Goal: Task Accomplishment & Management: Manage account settings

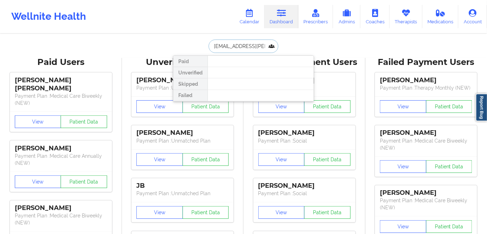
click at [248, 45] on input "[EMAIL_ADDRESS][PERSON_NAME][DOMAIN_NAME]" at bounding box center [244, 45] width 70 height 13
click at [248, 44] on input "[EMAIL_ADDRESS][PERSON_NAME][DOMAIN_NAME]" at bounding box center [244, 45] width 70 height 13
click at [236, 45] on input "[EMAIL_ADDRESS][PERSON_NAME][DOMAIN_NAME]" at bounding box center [244, 45] width 70 height 13
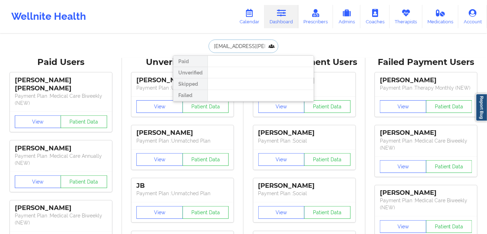
paste input "[EMAIL_ADDRESS][DOMAIN_NAME]"
type input "[EMAIL_ADDRESS][DOMAIN_NAME]"
click at [251, 42] on input "[EMAIL_ADDRESS][DOMAIN_NAME]" at bounding box center [244, 45] width 70 height 13
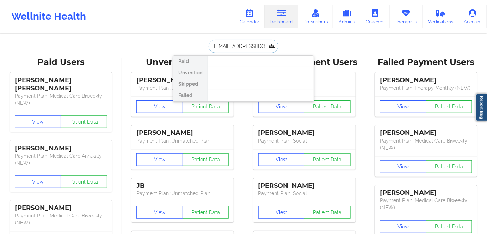
click at [251, 42] on input "[EMAIL_ADDRESS][DOMAIN_NAME]" at bounding box center [244, 45] width 70 height 13
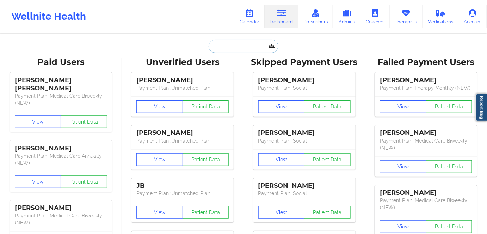
paste input "[EMAIL_ADDRESS][DOMAIN_NAME]"
type input "[EMAIL_ADDRESS][DOMAIN_NAME]"
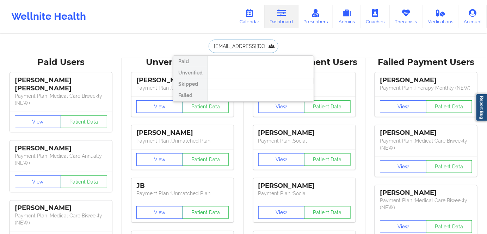
click at [252, 43] on input "[EMAIL_ADDRESS][DOMAIN_NAME]" at bounding box center [244, 45] width 70 height 13
click at [251, 43] on input "[EMAIL_ADDRESS][DOMAIN_NAME]" at bounding box center [244, 45] width 70 height 13
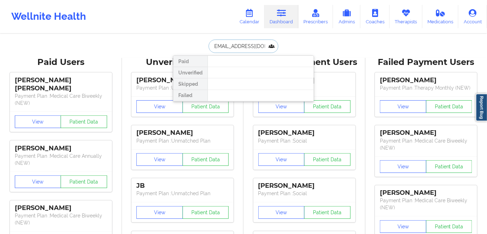
click at [254, 48] on input "[EMAIL_ADDRESS][DOMAIN_NAME]" at bounding box center [244, 45] width 70 height 13
click at [255, 47] on input "[EMAIL_ADDRESS][DOMAIN_NAME]" at bounding box center [244, 45] width 70 height 13
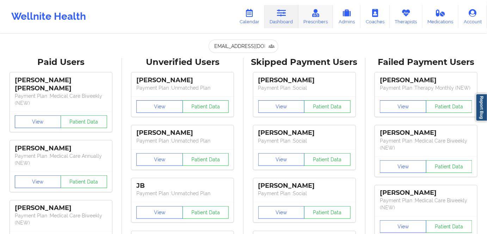
scroll to position [0, 0]
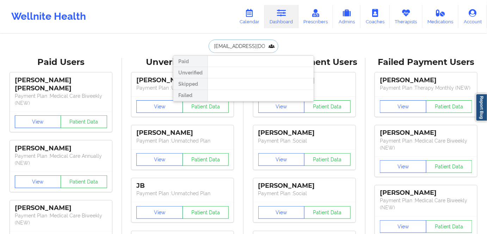
click at [250, 43] on input "[EMAIL_ADDRESS][DOMAIN_NAME]" at bounding box center [244, 45] width 70 height 13
click at [251, 43] on input "[EMAIL_ADDRESS][DOMAIN_NAME]" at bounding box center [244, 45] width 70 height 13
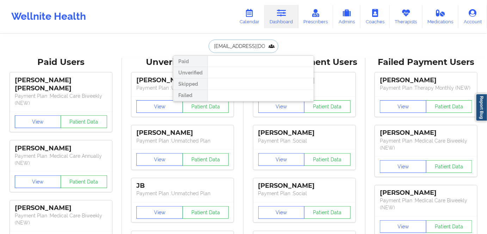
click at [250, 46] on input "[EMAIL_ADDRESS][DOMAIN_NAME]" at bounding box center [244, 45] width 70 height 13
click at [249, 47] on input "[EMAIL_ADDRESS][DOMAIN_NAME]" at bounding box center [244, 45] width 70 height 13
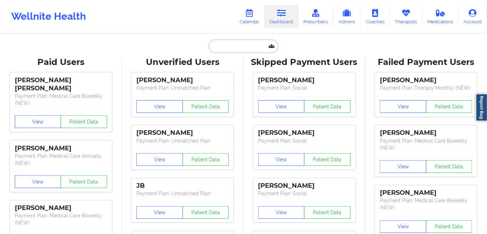
paste input "[PERSON_NAME]"
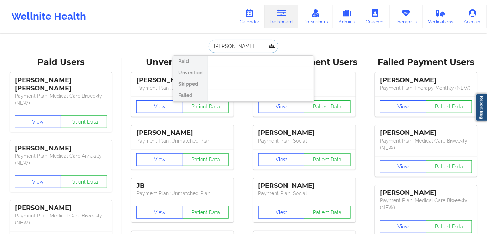
scroll to position [0, 4]
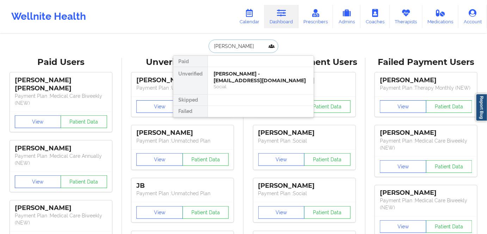
type input "[PERSON_NAME]"
click at [250, 43] on input "[PERSON_NAME]" at bounding box center [244, 45] width 70 height 13
click at [249, 43] on input "[PERSON_NAME]" at bounding box center [244, 45] width 70 height 13
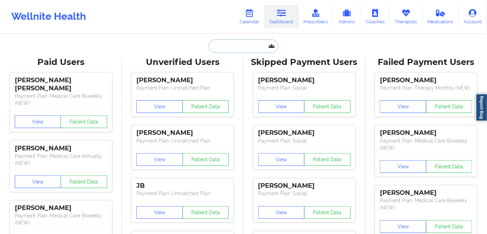
paste input "[EMAIL_ADDRESS][DOMAIN_NAME]"
type input "[EMAIL_ADDRESS][DOMAIN_NAME]"
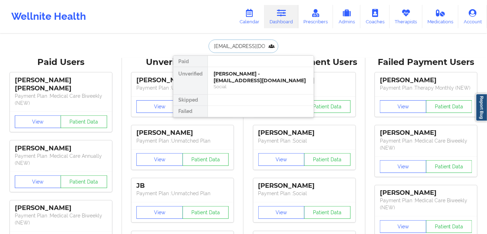
scroll to position [0, 0]
click at [240, 77] on div "Keisean Price - [EMAIL_ADDRESS][DOMAIN_NAME]" at bounding box center [261, 77] width 94 height 13
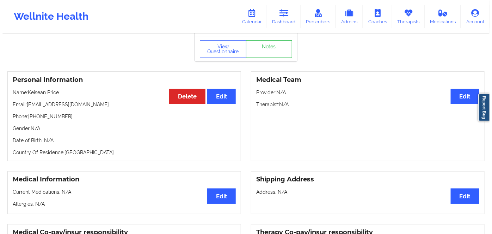
scroll to position [0, 0]
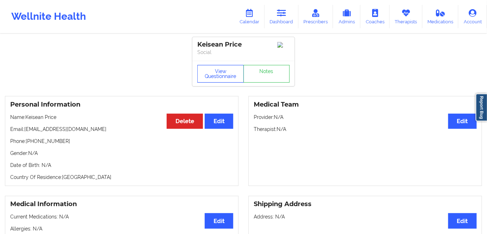
click at [220, 71] on button "View Questionnaire" at bounding box center [220, 74] width 47 height 18
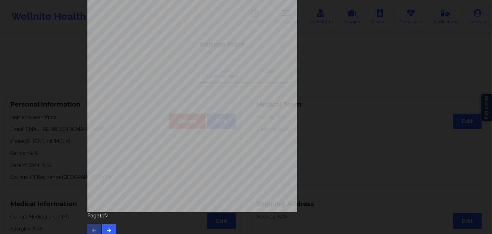
scroll to position [102, 0]
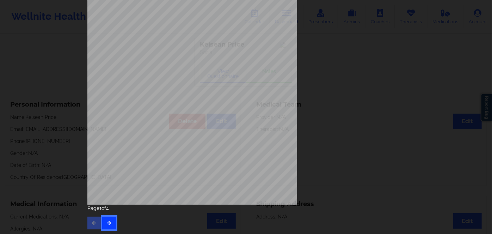
drag, startPoint x: 107, startPoint y: 218, endPoint x: 104, endPoint y: 224, distance: 6.4
click at [107, 218] on button "button" at bounding box center [109, 222] width 14 height 13
click at [108, 225] on button "button" at bounding box center [109, 222] width 14 height 13
click at [112, 219] on button "button" at bounding box center [109, 222] width 14 height 13
click at [97, 221] on button "button" at bounding box center [94, 222] width 14 height 13
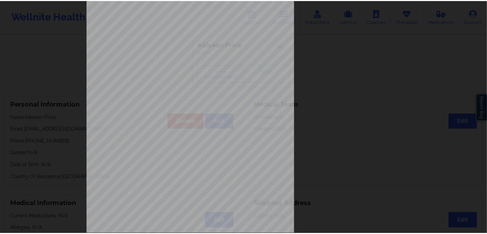
scroll to position [0, 0]
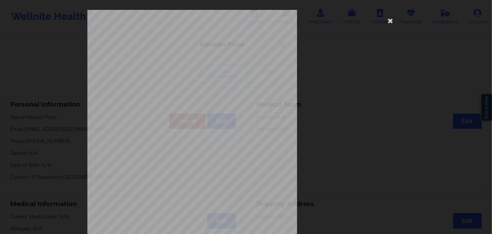
click at [391, 18] on icon at bounding box center [390, 20] width 11 height 11
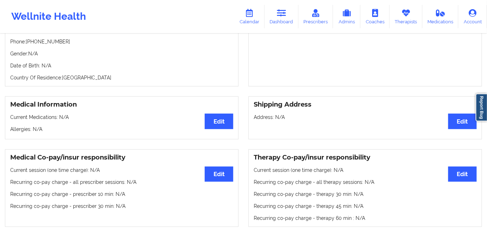
scroll to position [160, 0]
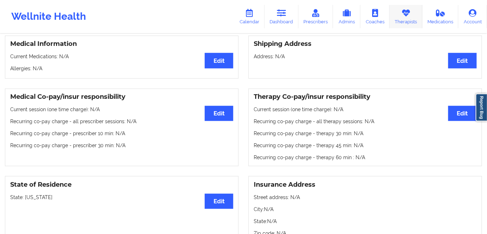
click at [400, 19] on link "Therapists" at bounding box center [406, 16] width 33 height 23
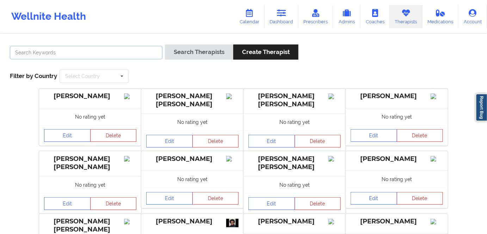
click at [135, 54] on input "text" at bounding box center [86, 52] width 153 height 13
type input "[PERSON_NAME]"
click at [110, 51] on input "[PERSON_NAME]" at bounding box center [86, 52] width 153 height 13
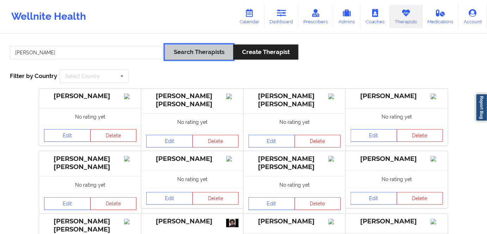
click at [210, 54] on button "Search Therapists" at bounding box center [199, 51] width 68 height 15
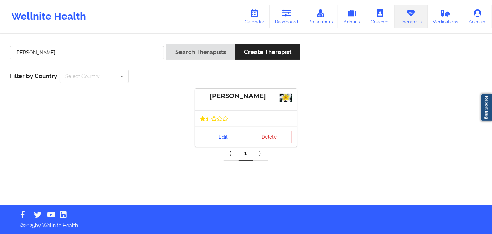
click at [227, 133] on link "Edit" at bounding box center [223, 136] width 47 height 13
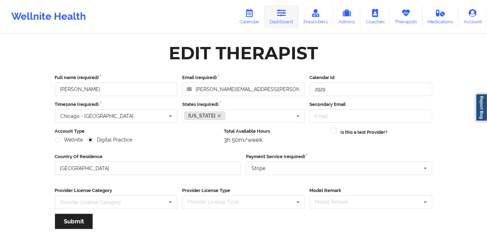
click at [286, 19] on link "Dashboard" at bounding box center [282, 16] width 34 height 23
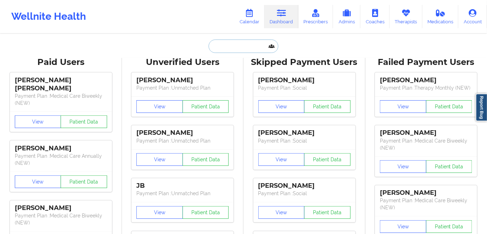
click at [247, 48] on input "text" at bounding box center [244, 45] width 70 height 13
paste input "[EMAIL_ADDRESS][DOMAIN_NAME]"
type input "[EMAIL_ADDRESS][DOMAIN_NAME]"
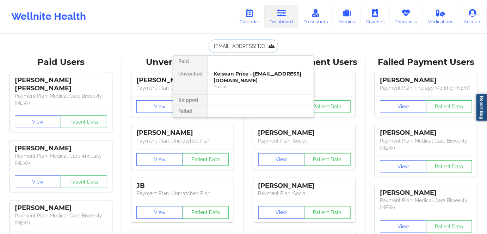
scroll to position [0, 0]
click at [255, 75] on div "Keisean Price - [EMAIL_ADDRESS][DOMAIN_NAME]" at bounding box center [261, 77] width 94 height 13
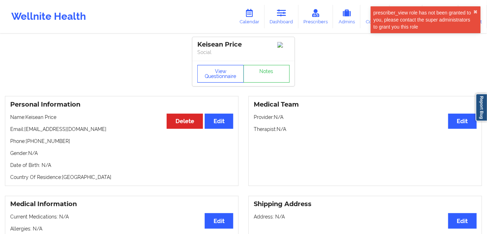
click at [216, 79] on button "View Questionnaire" at bounding box center [220, 74] width 47 height 18
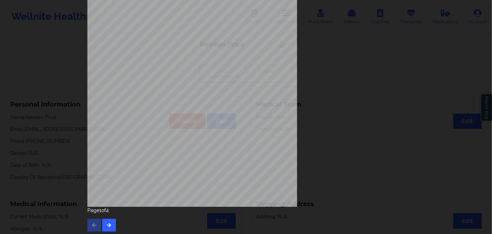
scroll to position [102, 0]
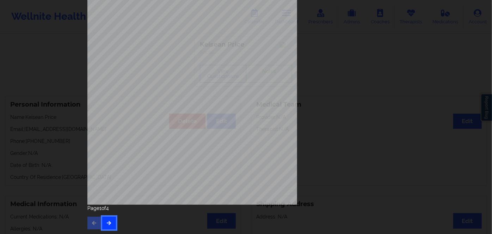
click at [106, 220] on icon "button" at bounding box center [109, 222] width 6 height 4
drag, startPoint x: 106, startPoint y: 220, endPoint x: 108, endPoint y: 216, distance: 4.1
click at [106, 220] on icon "button" at bounding box center [109, 222] width 6 height 4
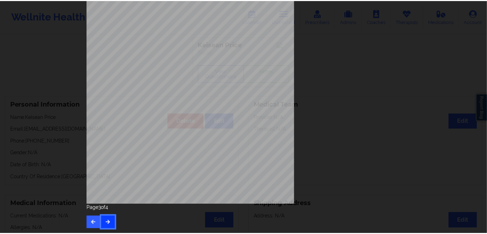
scroll to position [0, 0]
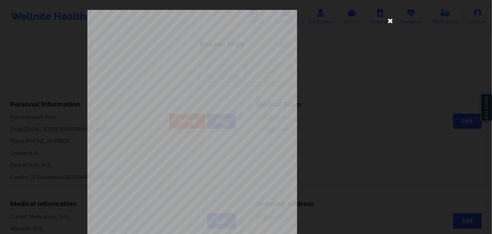
click at [388, 20] on icon at bounding box center [390, 20] width 11 height 11
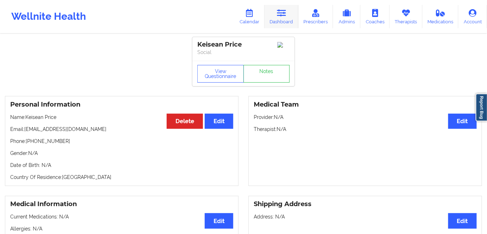
click at [281, 16] on icon at bounding box center [281, 13] width 9 height 8
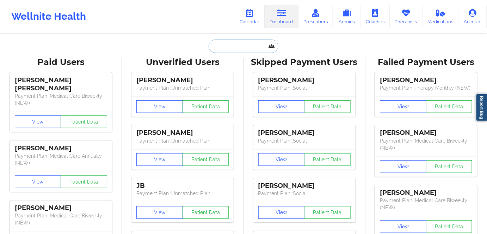
click at [236, 44] on input "text" at bounding box center [244, 45] width 70 height 13
paste input "[PERSON_NAME][EMAIL_ADDRESS][DOMAIN_NAME]"
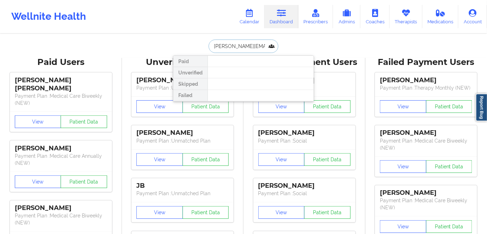
click at [247, 49] on input "[PERSON_NAME][EMAIL_ADDRESS][DOMAIN_NAME]" at bounding box center [244, 45] width 70 height 13
paste input "[PERSON_NAME]"
type input "[PERSON_NAME]"
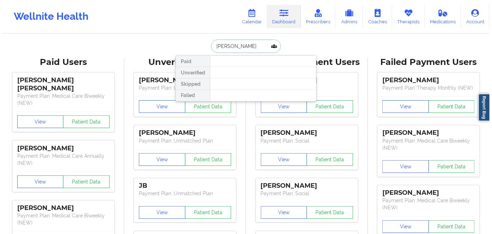
scroll to position [0, 4]
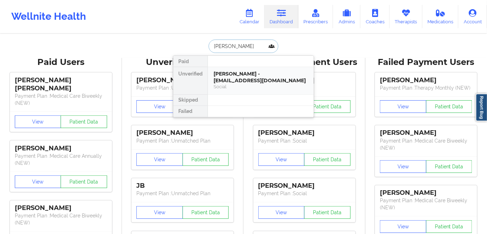
click at [260, 83] on div "[PERSON_NAME] - [EMAIL_ADDRESS][DOMAIN_NAME]" at bounding box center [261, 77] width 94 height 13
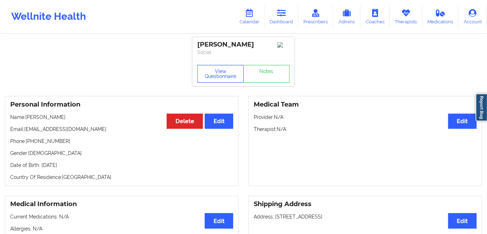
click at [225, 80] on button "View Questionnaire" at bounding box center [220, 74] width 47 height 18
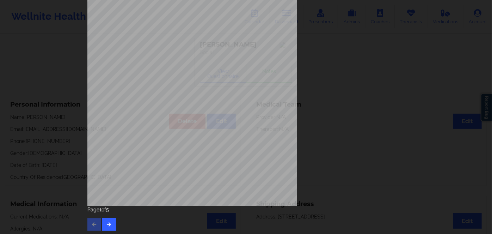
scroll to position [102, 0]
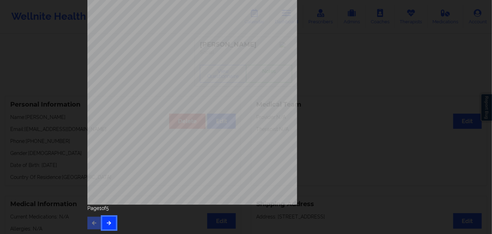
click at [103, 219] on button "button" at bounding box center [109, 222] width 14 height 13
click at [109, 219] on button "button" at bounding box center [109, 222] width 14 height 13
drag, startPoint x: 109, startPoint y: 219, endPoint x: 110, endPoint y: 216, distance: 3.9
click at [109, 219] on button "button" at bounding box center [109, 222] width 14 height 13
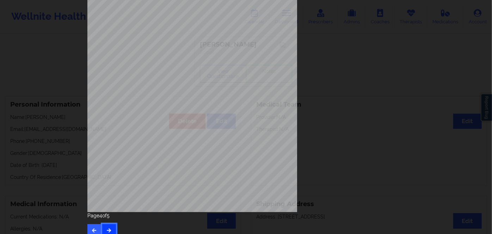
scroll to position [96, 0]
click at [167, 104] on span "927555541" at bounding box center [169, 104] width 16 height 3
copy span "927555541"
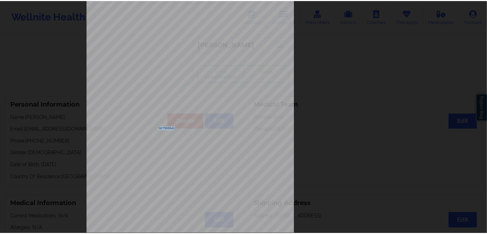
scroll to position [0, 0]
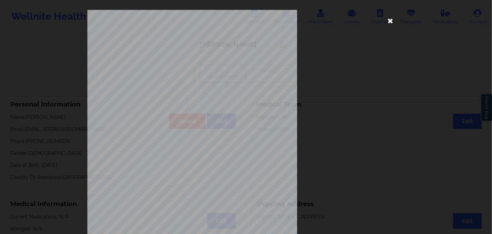
click at [390, 19] on icon at bounding box center [390, 20] width 11 height 11
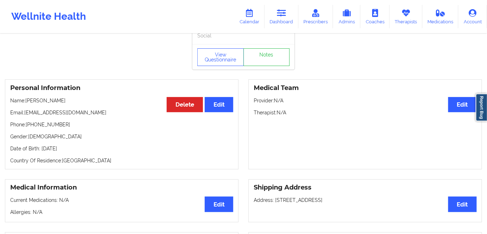
scroll to position [64, 0]
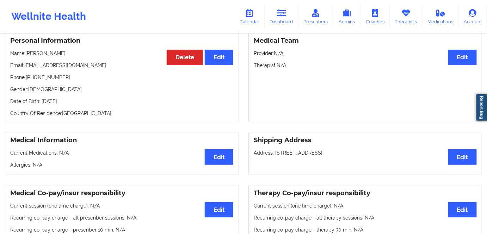
click at [88, 105] on p "Date of Birth: [DEMOGRAPHIC_DATA]" at bounding box center [121, 101] width 223 height 7
copy p "1978"
click at [279, 23] on link "Dashboard" at bounding box center [282, 16] width 34 height 23
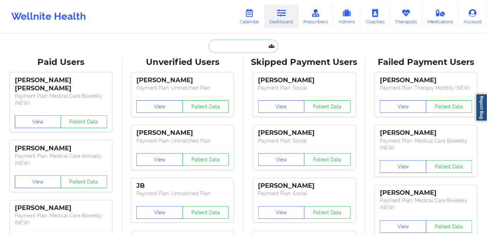
click at [247, 45] on input "text" at bounding box center [244, 45] width 70 height 13
paste input "[EMAIL_ADDRESS][DOMAIN_NAME]"
type input "[EMAIL_ADDRESS][DOMAIN_NAME]"
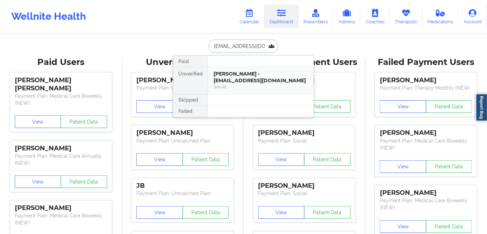
click at [248, 81] on div "[PERSON_NAME] - [EMAIL_ADDRESS][DOMAIN_NAME]" at bounding box center [261, 77] width 94 height 13
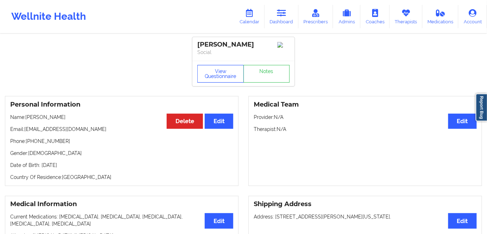
click at [214, 75] on button "View Questionnaire" at bounding box center [220, 74] width 47 height 18
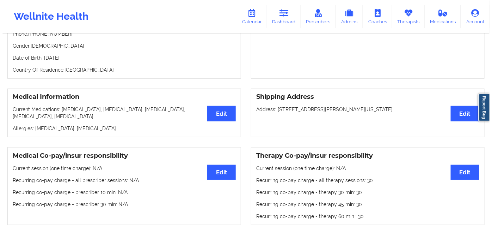
scroll to position [192, 0]
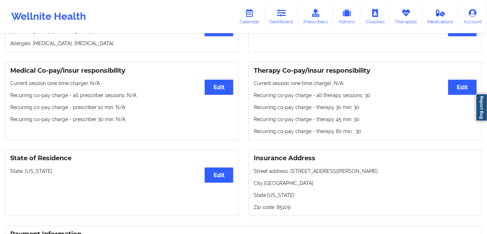
click at [35, 172] on p "State: [US_STATE]" at bounding box center [121, 170] width 223 height 7
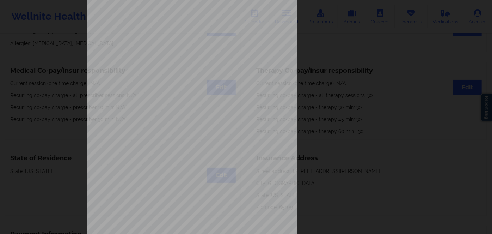
scroll to position [102, 0]
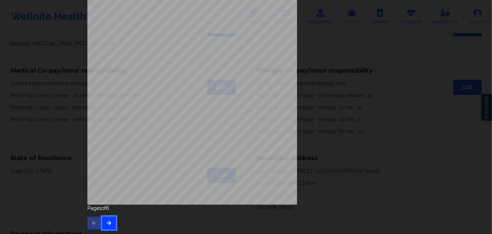
click at [102, 220] on button "button" at bounding box center [109, 222] width 14 height 13
click at [106, 220] on button "button" at bounding box center [109, 222] width 14 height 13
click at [108, 219] on button "button" at bounding box center [109, 222] width 14 height 13
click at [109, 222] on icon "button" at bounding box center [109, 222] width 6 height 4
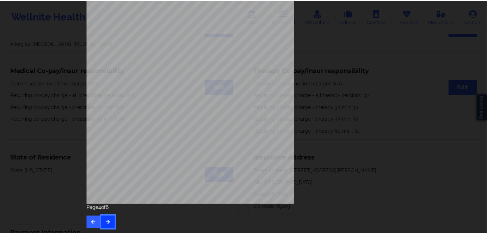
scroll to position [0, 0]
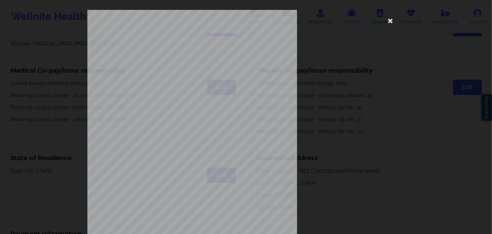
click at [170, 41] on span "Insurance Member ID for patient" at bounding box center [186, 40] width 53 height 4
click at [161, 46] on span "989711297" at bounding box center [169, 44] width 16 height 3
click at [161, 45] on span "989711297" at bounding box center [169, 44] width 16 height 3
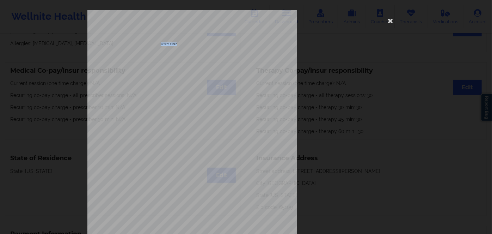
copy span "989711297"
click at [383, 22] on div "Insurance Member ID for patient 989711297 Insurance company name details by pat…" at bounding box center [245, 158] width 317 height 297
click at [387, 21] on icon at bounding box center [390, 20] width 11 height 11
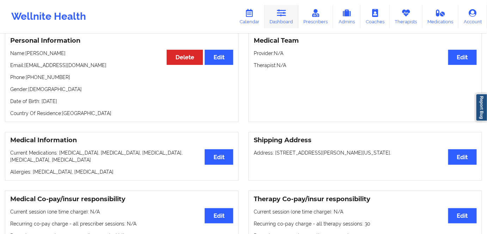
click at [280, 21] on link "Dashboard" at bounding box center [282, 16] width 34 height 23
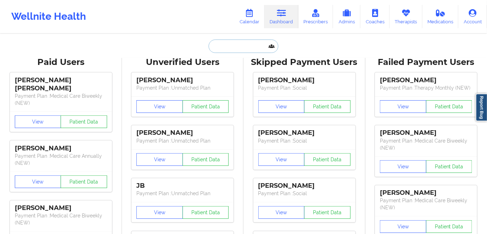
click at [232, 47] on input "text" at bounding box center [244, 45] width 70 height 13
paste input "[EMAIL_ADDRESS][DOMAIN_NAME]"
type input "[EMAIL_ADDRESS][DOMAIN_NAME]"
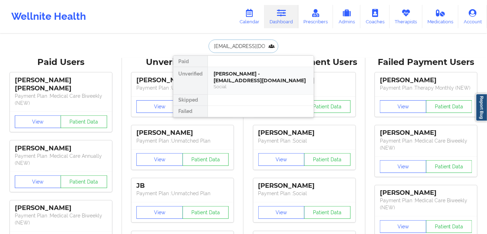
click at [247, 79] on div "[PERSON_NAME] - [EMAIL_ADDRESS][DOMAIN_NAME]" at bounding box center [261, 77] width 94 height 13
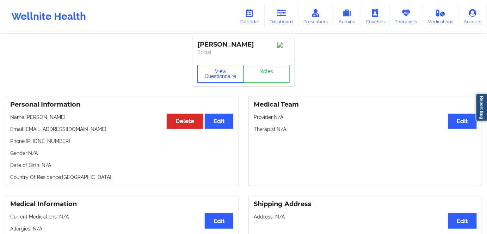
click at [220, 80] on button "View Questionnaire" at bounding box center [220, 74] width 47 height 18
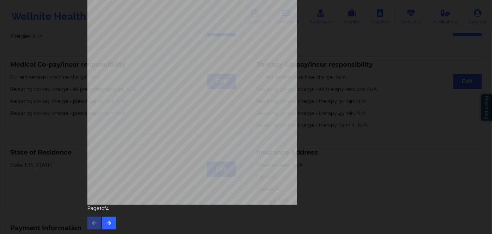
scroll to position [102, 0]
click at [106, 218] on button "button" at bounding box center [109, 222] width 14 height 13
click at [111, 224] on button "button" at bounding box center [109, 222] width 14 height 13
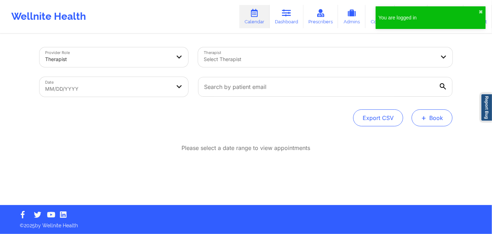
click at [430, 118] on button "+ Book" at bounding box center [432, 117] width 41 height 17
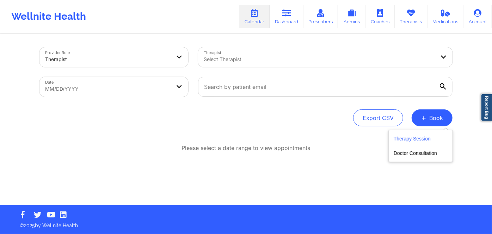
click at [413, 137] on button "Therapy Session" at bounding box center [421, 140] width 54 height 12
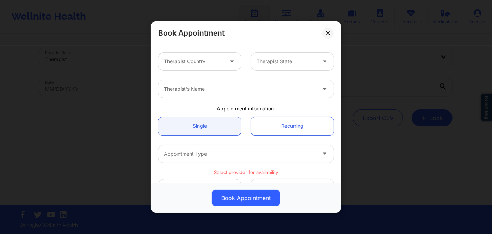
drag, startPoint x: 214, startPoint y: 51, endPoint x: 216, endPoint y: 58, distance: 6.7
click at [215, 53] on div "Therapist Country Therapist State" at bounding box center [245, 62] width 185 height 28
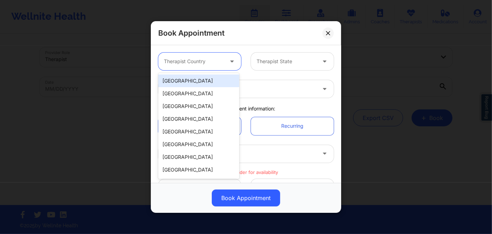
click at [217, 59] on div at bounding box center [194, 61] width 60 height 8
drag, startPoint x: 210, startPoint y: 82, endPoint x: 245, endPoint y: 78, distance: 34.9
click at [210, 84] on div "[GEOGRAPHIC_DATA]" at bounding box center [198, 80] width 81 height 13
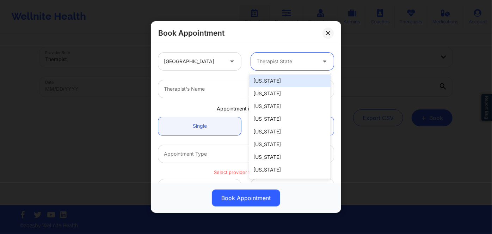
click at [284, 68] on div "Therapist State" at bounding box center [284, 62] width 66 height 18
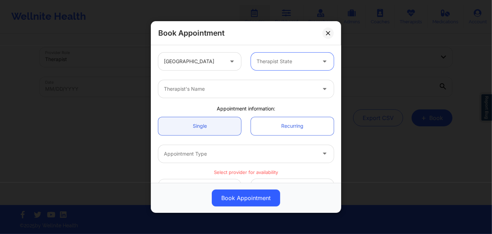
click at [281, 59] on div at bounding box center [287, 61] width 60 height 8
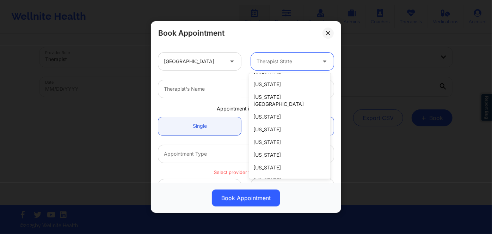
scroll to position [96, 0]
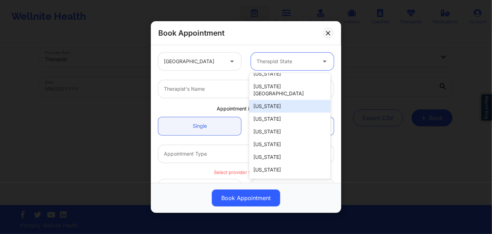
click at [286, 100] on div "[US_STATE]" at bounding box center [289, 106] width 81 height 13
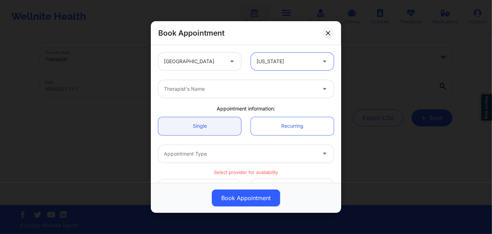
click at [206, 90] on div at bounding box center [240, 89] width 152 height 8
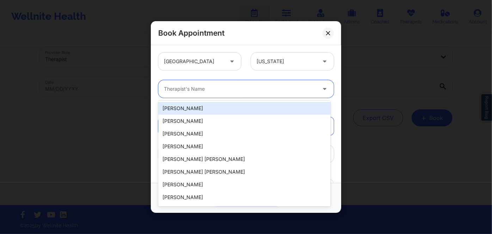
paste input "LAWANDA MARTIN"
type input "LAWANDA MARTIN"
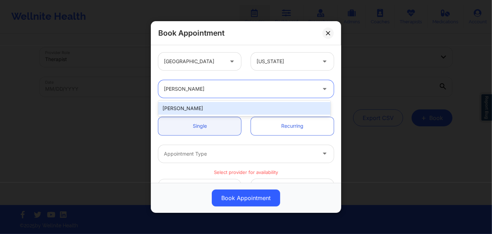
click at [211, 109] on div "[PERSON_NAME]" at bounding box center [244, 108] width 172 height 13
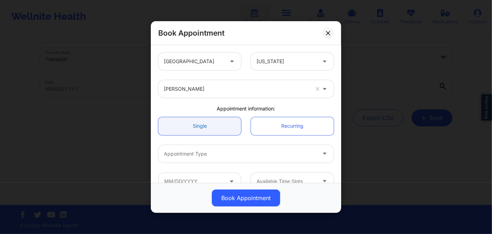
click at [199, 123] on link "Single" at bounding box center [199, 126] width 83 height 18
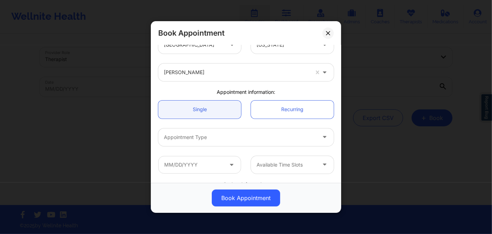
scroll to position [32, 0]
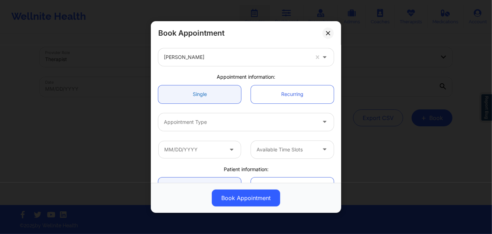
click at [215, 97] on link "Single" at bounding box center [199, 94] width 83 height 18
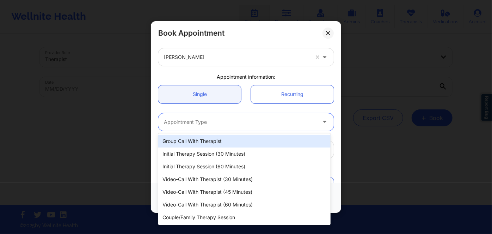
click at [227, 118] on div "Appointment Type" at bounding box center [237, 122] width 159 height 18
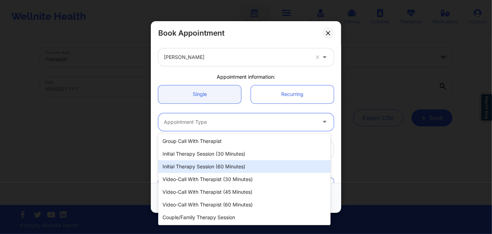
click at [237, 167] on div "Initial Therapy Session (60 minutes)" at bounding box center [244, 166] width 172 height 13
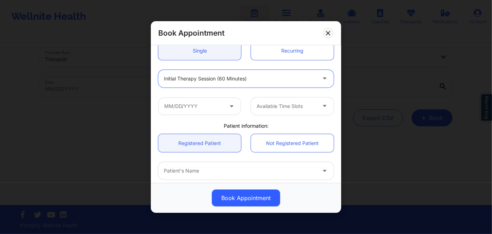
scroll to position [64, 0]
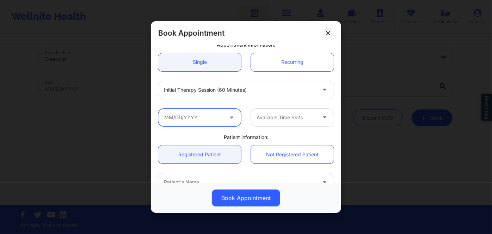
click at [225, 114] on input "text" at bounding box center [199, 117] width 83 height 18
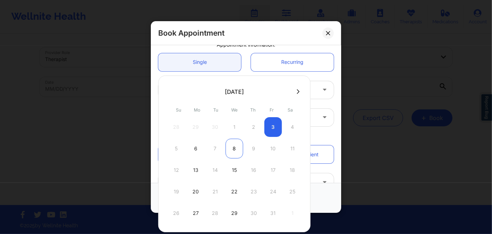
click at [232, 150] on div "8" at bounding box center [235, 149] width 18 height 20
type input "10/08/2025"
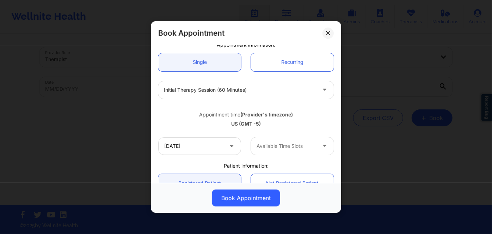
click at [266, 143] on div at bounding box center [287, 146] width 60 height 8
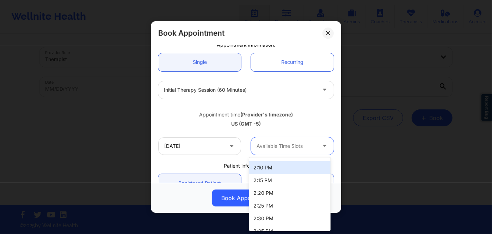
scroll to position [94, 0]
click at [298, 143] on div at bounding box center [287, 146] width 60 height 8
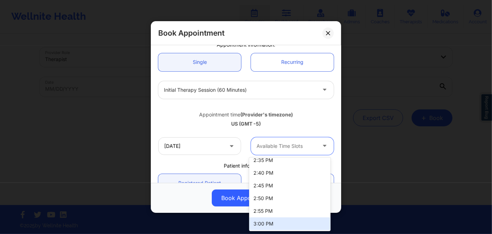
click at [272, 222] on div "3:00 PM" at bounding box center [289, 223] width 81 height 13
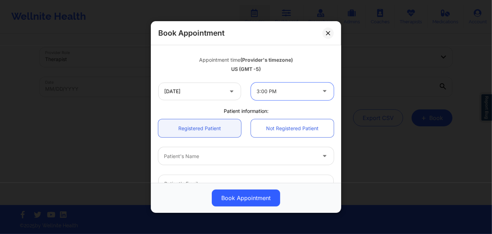
scroll to position [128, 0]
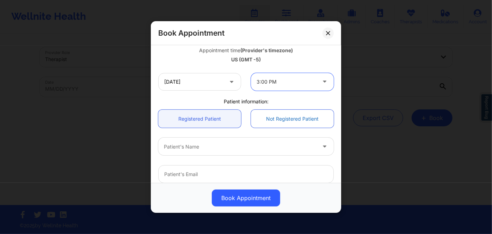
click at [296, 120] on link "Not Registered Patient" at bounding box center [292, 119] width 83 height 18
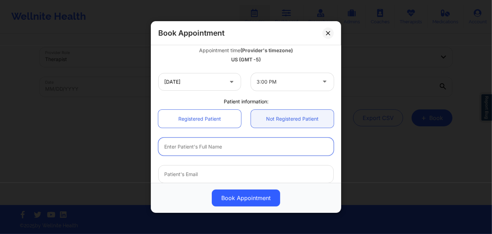
click at [224, 152] on input "text" at bounding box center [246, 147] width 176 height 18
paste input "ANDREA"
paste input "GASC"
type input "ANDREA GASC"
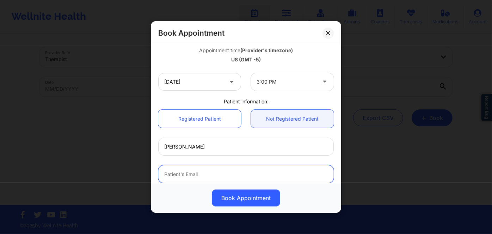
click at [228, 176] on input "email" at bounding box center [246, 174] width 176 height 18
paste input "[EMAIL_ADDRESS][PERSON_NAME][DOMAIN_NAME]"
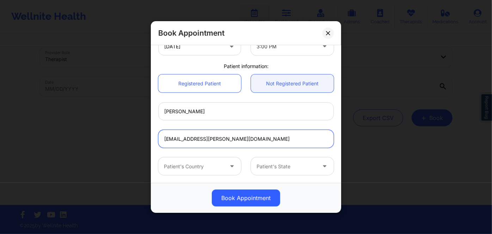
scroll to position [190, 0]
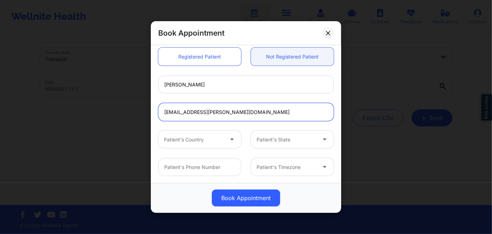
type input "[EMAIL_ADDRESS][PERSON_NAME][DOMAIN_NAME]"
click at [230, 140] on icon at bounding box center [231, 138] width 7 height 6
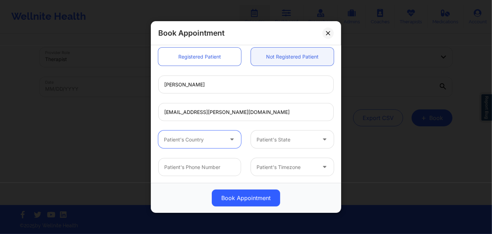
click at [212, 138] on div at bounding box center [194, 139] width 60 height 8
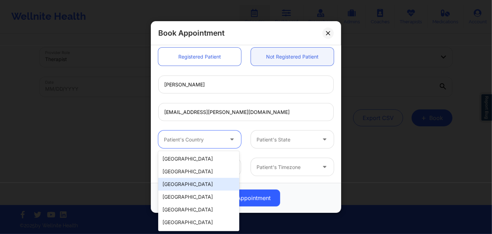
scroll to position [0, 0]
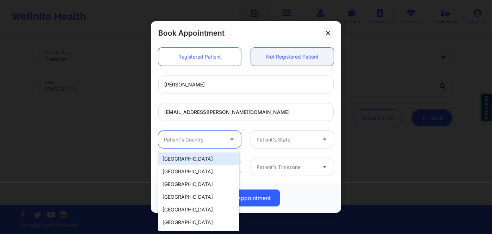
click at [205, 154] on div "[GEOGRAPHIC_DATA]" at bounding box center [198, 158] width 81 height 13
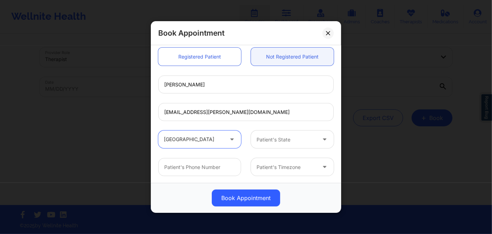
click at [260, 137] on div at bounding box center [287, 139] width 60 height 8
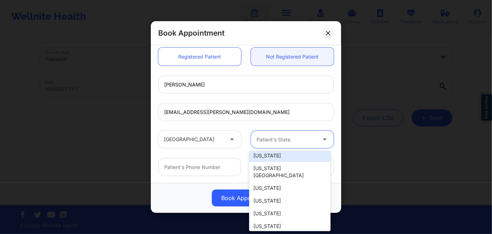
scroll to position [96, 0]
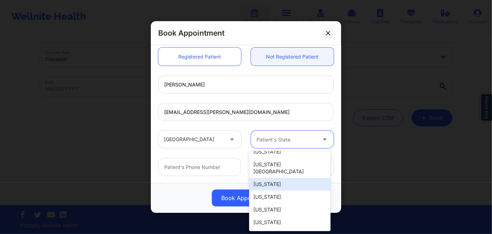
click at [278, 178] on div "[US_STATE]" at bounding box center [289, 184] width 81 height 13
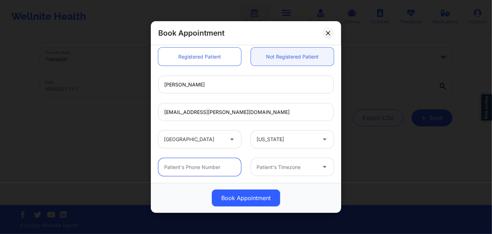
click at [216, 166] on input "text" at bounding box center [199, 167] width 83 height 18
paste input "(415) 465-4331"
type input "(415) 465-4331"
click at [275, 167] on div at bounding box center [287, 167] width 60 height 8
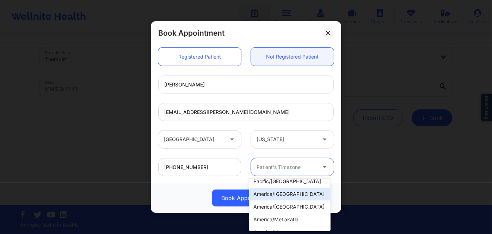
scroll to position [0, 0]
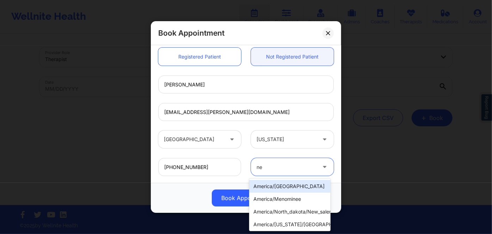
type input "new"
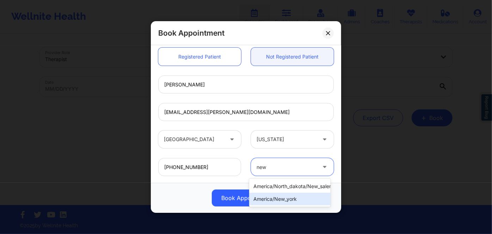
click at [288, 197] on div "america/new_york" at bounding box center [289, 199] width 81 height 13
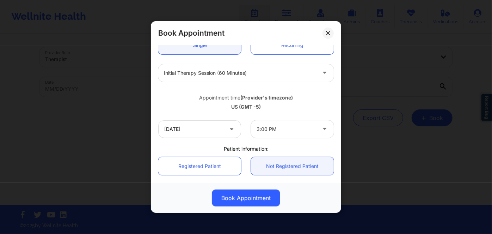
scroll to position [68, 0]
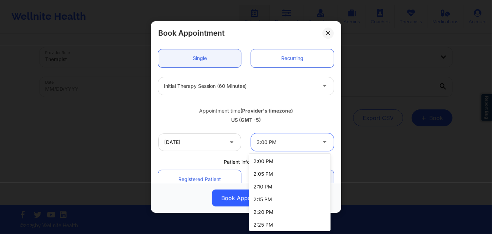
click at [300, 140] on div at bounding box center [287, 142] width 60 height 8
click at [292, 160] on div "2:00 PM" at bounding box center [289, 161] width 81 height 13
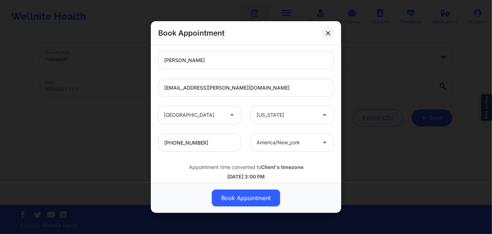
scroll to position [228, 0]
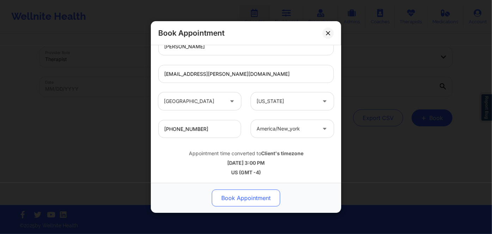
click at [261, 197] on button "Book Appointment" at bounding box center [246, 197] width 68 height 17
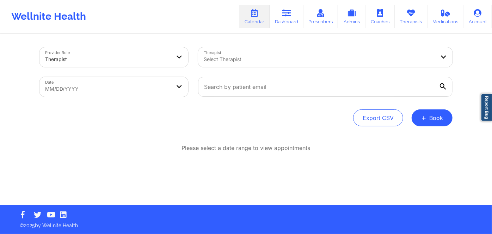
click at [339, 160] on div "Please select a date range to view appointments" at bounding box center [245, 171] width 413 height 54
drag, startPoint x: 423, startPoint y: 179, endPoint x: 425, endPoint y: 174, distance: 4.8
click at [423, 179] on div "Please select a date range to view appointments" at bounding box center [245, 171] width 413 height 54
click at [432, 123] on button "+ Book" at bounding box center [432, 117] width 41 height 17
click at [422, 135] on button "Therapy Session" at bounding box center [421, 140] width 54 height 12
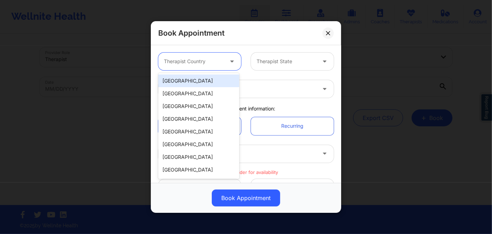
click at [198, 59] on div at bounding box center [194, 61] width 60 height 8
drag, startPoint x: 198, startPoint y: 82, endPoint x: 287, endPoint y: 59, distance: 92.4
click at [199, 82] on div "[GEOGRAPHIC_DATA]" at bounding box center [198, 80] width 81 height 13
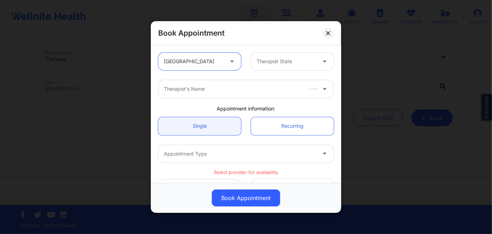
click at [298, 56] on div "Therapist State" at bounding box center [284, 62] width 66 height 18
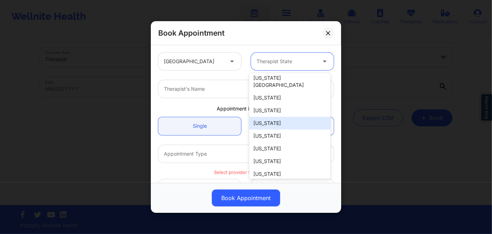
scroll to position [96, 0]
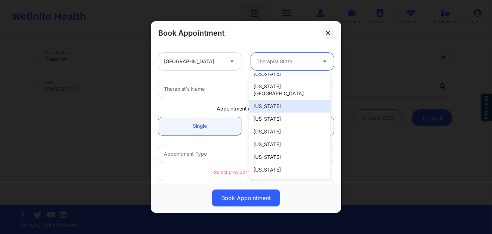
click at [286, 101] on div "[US_STATE]" at bounding box center [289, 106] width 81 height 13
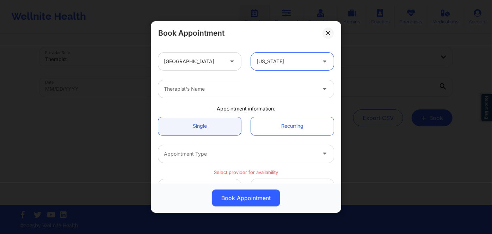
click at [226, 82] on div "Therapist's Name" at bounding box center [237, 89] width 159 height 18
paste input "LAWANDA MARTIN"
type input "LAWANDA MARTIN"
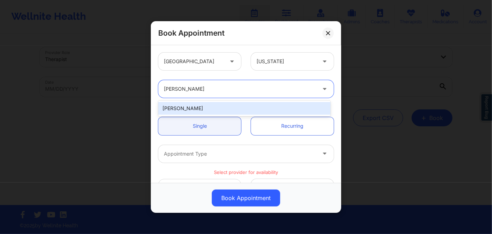
click at [209, 107] on div "[PERSON_NAME]" at bounding box center [244, 108] width 172 height 13
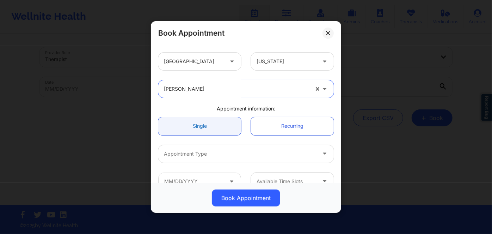
click at [208, 127] on link "Single" at bounding box center [199, 126] width 83 height 18
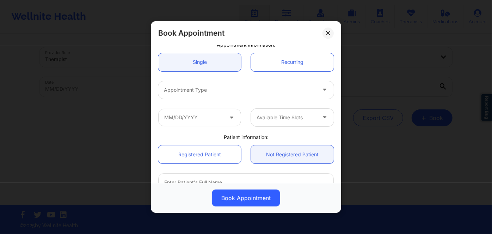
click at [261, 93] on div at bounding box center [240, 90] width 152 height 8
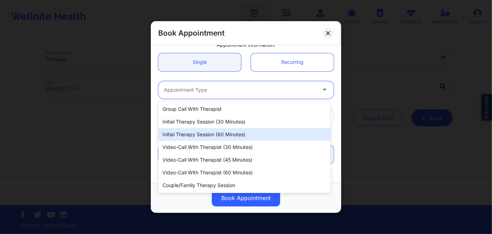
drag, startPoint x: 237, startPoint y: 132, endPoint x: 225, endPoint y: 130, distance: 12.5
click at [237, 132] on div "Initial Therapy Session (60 minutes)" at bounding box center [244, 134] width 172 height 13
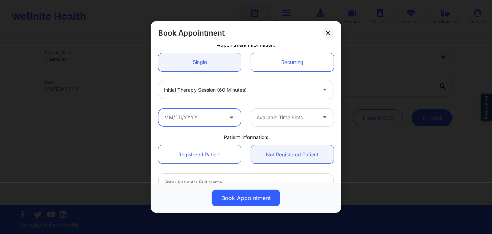
click at [211, 120] on input "text" at bounding box center [199, 117] width 83 height 18
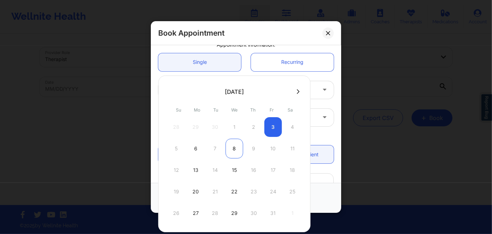
click at [237, 147] on div "8" at bounding box center [235, 149] width 18 height 20
type input "10/08/2025"
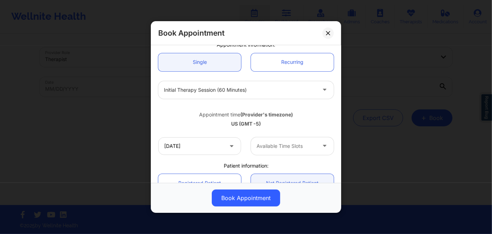
click at [296, 147] on div at bounding box center [287, 146] width 60 height 8
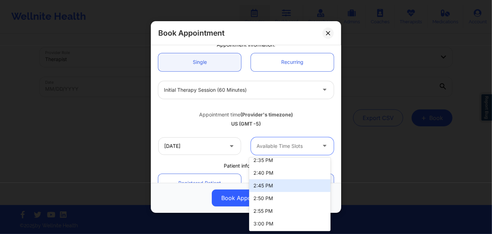
scroll to position [94, 0]
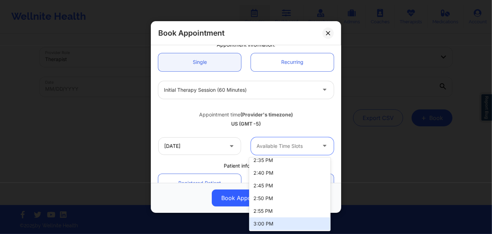
click at [288, 225] on div "3:00 PM" at bounding box center [289, 223] width 81 height 13
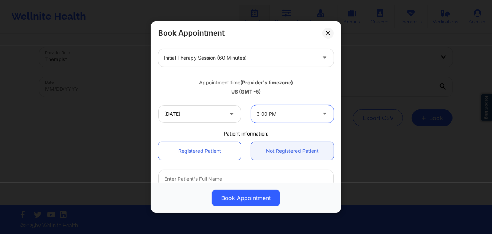
scroll to position [128, 0]
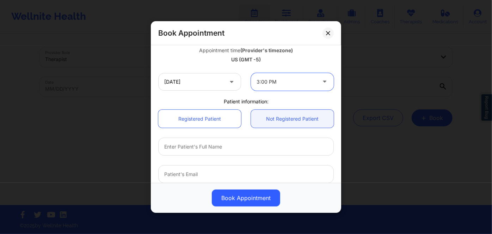
click at [299, 74] on div "3:00 PM" at bounding box center [287, 82] width 60 height 18
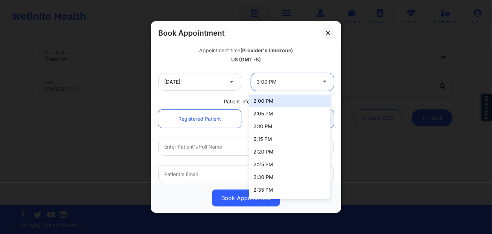
click at [291, 97] on div "2:00 PM" at bounding box center [289, 100] width 81 height 13
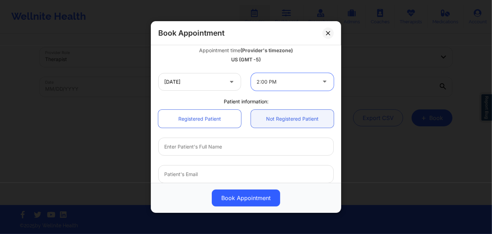
click at [277, 82] on div at bounding box center [287, 82] width 60 height 8
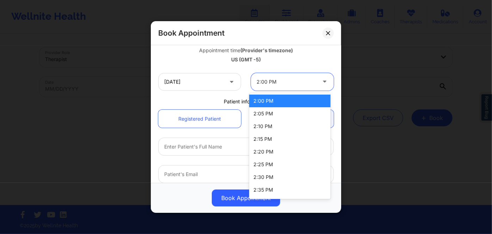
click at [282, 98] on div "2:00 PM" at bounding box center [289, 100] width 81 height 13
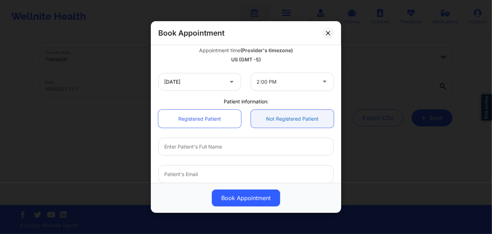
click at [296, 121] on link "Not Registered Patient" at bounding box center [292, 119] width 83 height 18
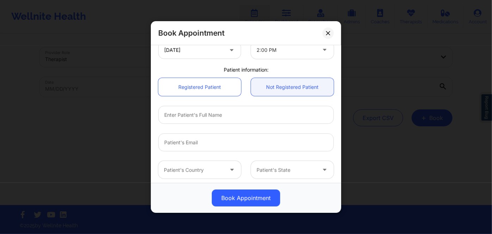
scroll to position [190, 0]
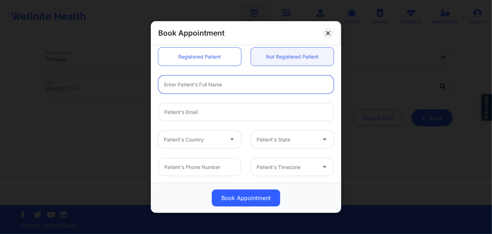
click at [221, 86] on input "text" at bounding box center [246, 84] width 176 height 18
paste input "ANDREA"
type input "ANDREA GASC"
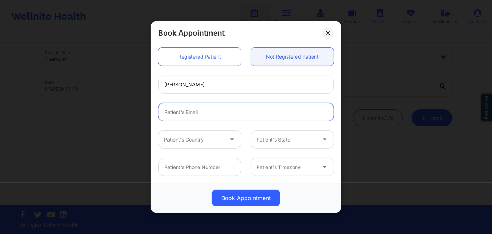
drag, startPoint x: 192, startPoint y: 114, endPoint x: 200, endPoint y: 92, distance: 23.4
click at [192, 114] on input "email" at bounding box center [246, 112] width 176 height 18
paste input "[EMAIL_ADDRESS][PERSON_NAME][DOMAIN_NAME]"
type input "[EMAIL_ADDRESS][PERSON_NAME][DOMAIN_NAME]"
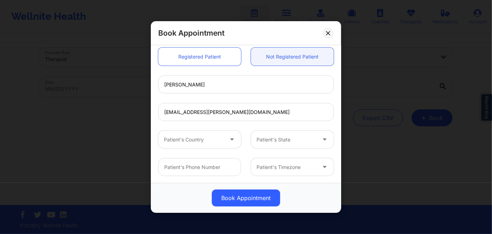
click at [208, 131] on div "Patient's Country" at bounding box center [191, 139] width 66 height 18
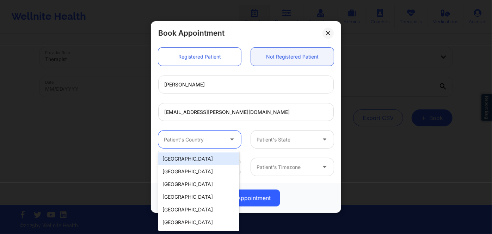
click at [207, 136] on div at bounding box center [194, 139] width 60 height 8
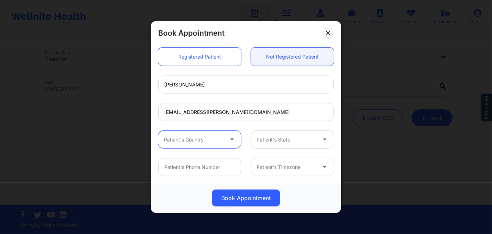
click at [206, 136] on div at bounding box center [194, 139] width 60 height 8
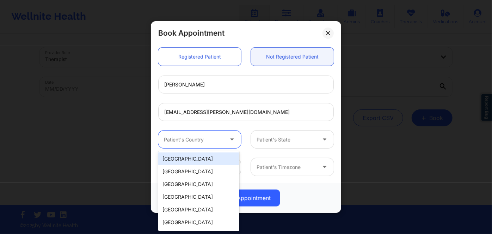
drag, startPoint x: 202, startPoint y: 155, endPoint x: 264, endPoint y: 142, distance: 63.1
click at [202, 155] on div "[GEOGRAPHIC_DATA]" at bounding box center [198, 158] width 81 height 13
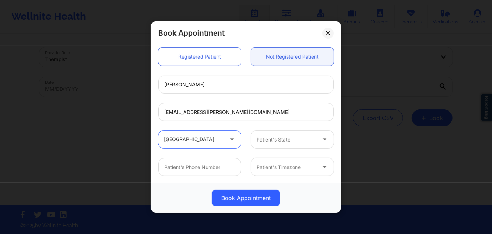
click at [271, 139] on div at bounding box center [287, 139] width 60 height 8
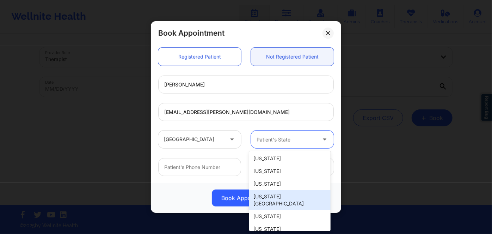
scroll to position [128, 0]
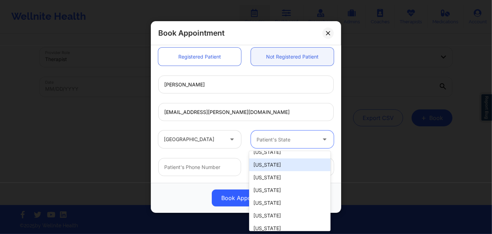
click at [283, 159] on div "[US_STATE]" at bounding box center [289, 164] width 81 height 13
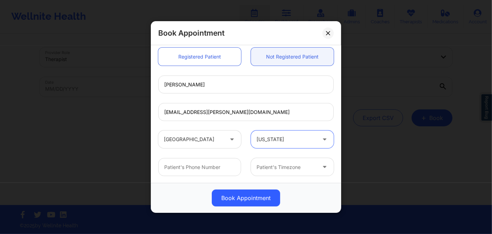
click at [279, 141] on div at bounding box center [287, 139] width 60 height 8
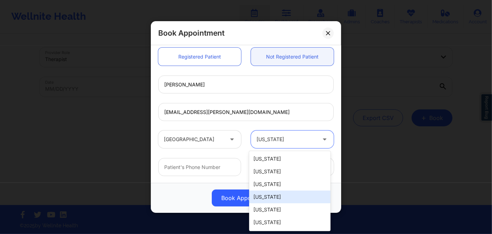
scroll to position [96, 0]
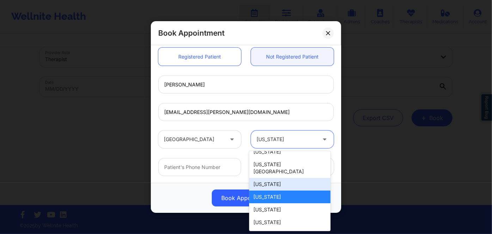
click at [281, 178] on div "[US_STATE]" at bounding box center [289, 184] width 81 height 13
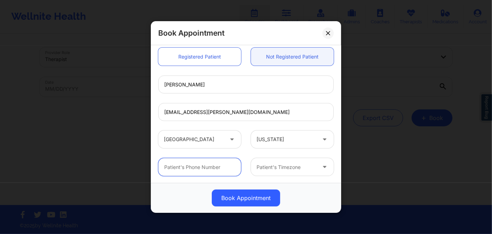
click at [203, 170] on input "text" at bounding box center [199, 167] width 83 height 18
paste input "(415) 465-4331"
type input "(415) 465-4331"
click at [277, 165] on div at bounding box center [287, 167] width 60 height 8
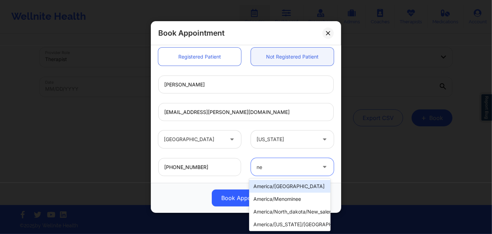
type input "new"
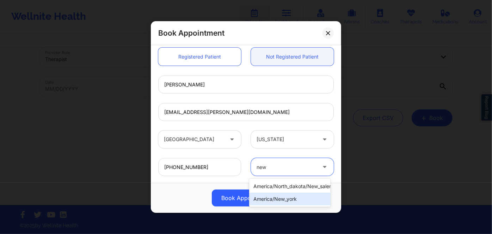
drag, startPoint x: 286, startPoint y: 196, endPoint x: 281, endPoint y: 187, distance: 10.1
click at [286, 196] on div "america/new_york" at bounding box center [289, 199] width 81 height 13
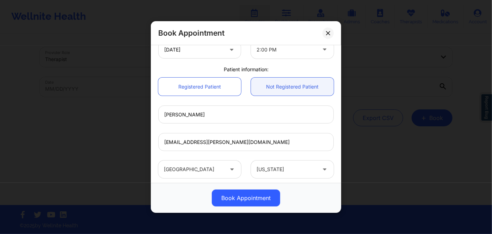
scroll to position [228, 0]
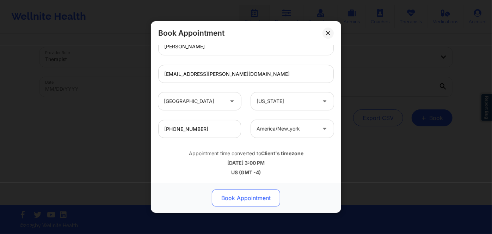
click at [263, 199] on button "Book Appointment" at bounding box center [246, 197] width 68 height 17
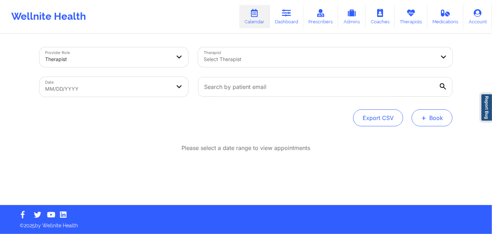
click at [427, 120] on button "+ Book" at bounding box center [432, 117] width 41 height 17
click at [422, 140] on button "Therapy Session" at bounding box center [421, 140] width 54 height 12
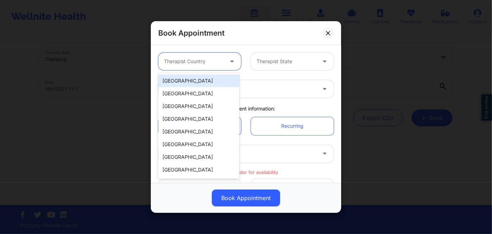
click at [213, 62] on div at bounding box center [194, 61] width 60 height 8
drag, startPoint x: 211, startPoint y: 80, endPoint x: 225, endPoint y: 79, distance: 13.8
click at [215, 79] on div "[GEOGRAPHIC_DATA]" at bounding box center [198, 80] width 81 height 13
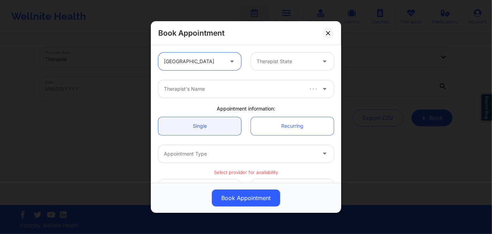
click at [275, 66] on div "Therapist State" at bounding box center [284, 62] width 66 height 18
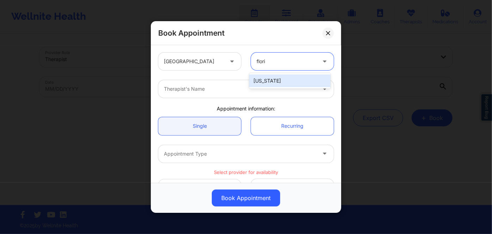
type input "florid"
click at [289, 81] on div "[US_STATE]" at bounding box center [289, 80] width 81 height 13
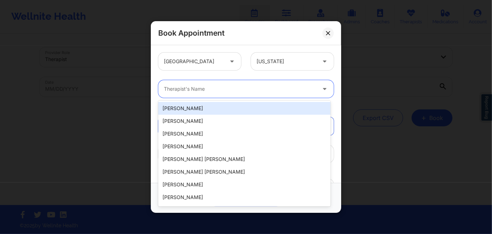
click at [258, 88] on div at bounding box center [240, 89] width 152 height 8
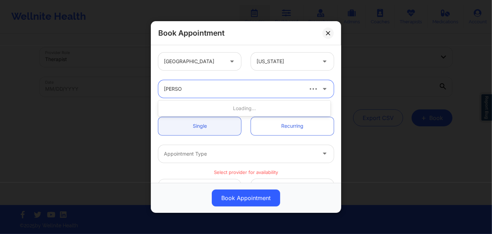
type input "[PERSON_NAME]"
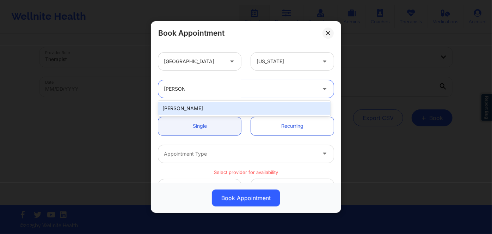
click at [217, 108] on div "[PERSON_NAME]" at bounding box center [244, 108] width 172 height 13
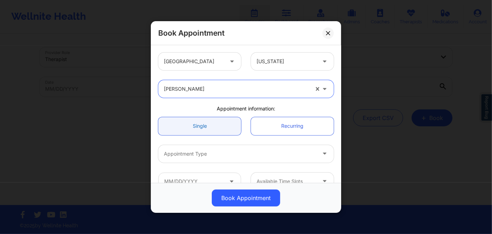
click at [214, 124] on link "Single" at bounding box center [199, 126] width 83 height 18
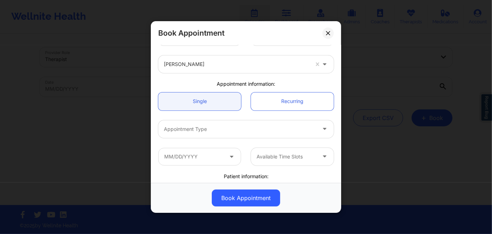
scroll to position [64, 0]
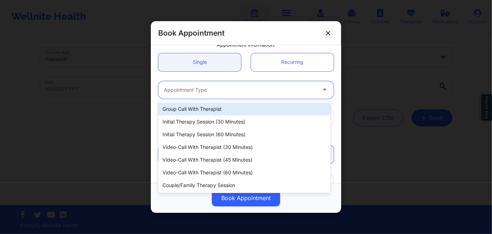
click at [228, 84] on div "Appointment Type" at bounding box center [237, 90] width 159 height 18
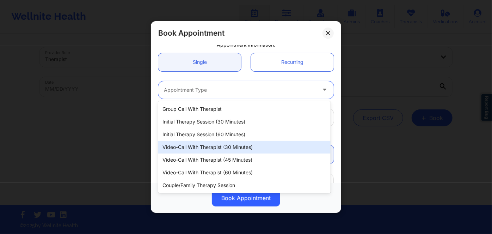
click at [230, 140] on div "Group Call with Therapist Initial Therapy Session (30 minutes) Initial Therapy …" at bounding box center [244, 147] width 172 height 92
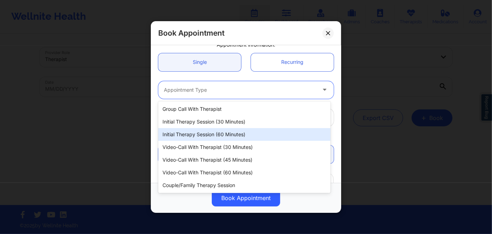
click at [231, 135] on div "Initial Therapy Session (60 minutes)" at bounding box center [244, 134] width 172 height 13
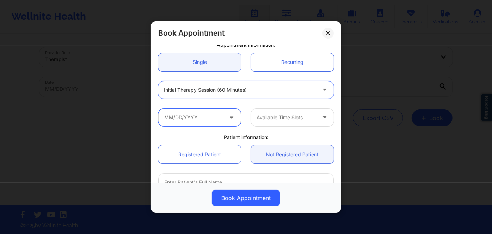
click at [196, 117] on input "text" at bounding box center [199, 117] width 83 height 18
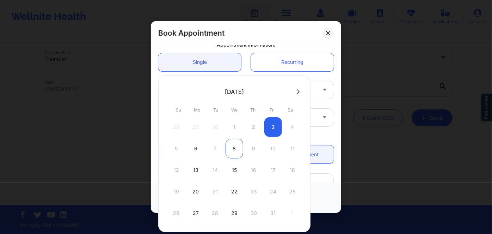
click at [235, 148] on div "8" at bounding box center [235, 149] width 18 height 20
type input "10/08/2025"
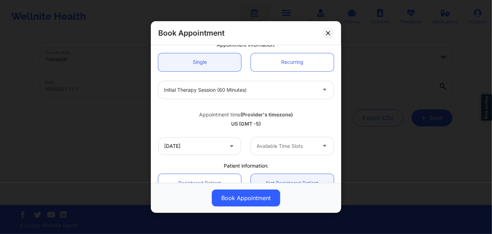
scroll to position [96, 0]
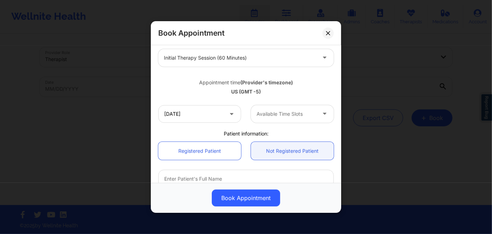
click at [278, 114] on div at bounding box center [287, 114] width 60 height 8
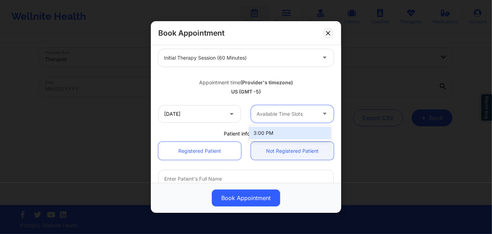
click at [265, 135] on div "3:00 PM" at bounding box center [289, 133] width 81 height 13
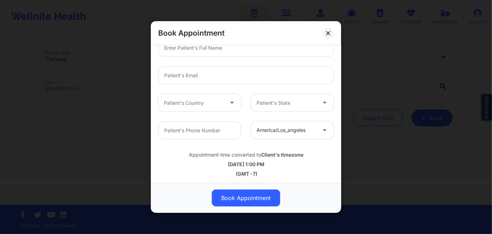
scroll to position [228, 0]
click at [274, 129] on div at bounding box center [287, 128] width 60 height 8
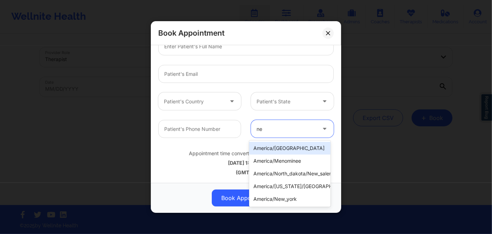
type input "new"
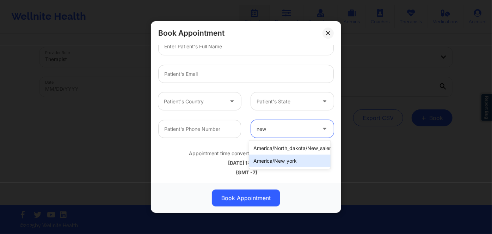
click at [286, 164] on div "america/new_york" at bounding box center [289, 160] width 81 height 13
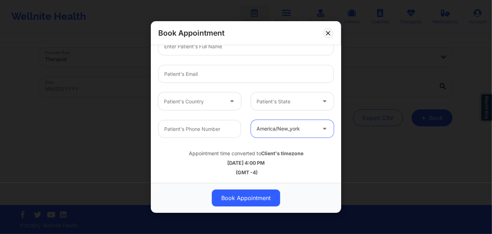
click at [281, 160] on div "10/08/2025 4:00 PM" at bounding box center [246, 162] width 176 height 7
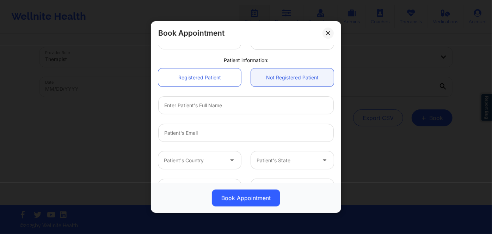
scroll to position [100, 0]
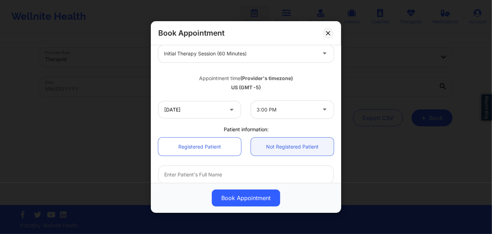
click at [264, 87] on div "US (GMT -5)" at bounding box center [246, 87] width 176 height 7
drag, startPoint x: 262, startPoint y: 85, endPoint x: 239, endPoint y: 87, distance: 23.7
click at [239, 87] on div "US (GMT -5)" at bounding box center [246, 87] width 176 height 7
click at [261, 87] on div "US (GMT -5)" at bounding box center [246, 87] width 176 height 7
drag, startPoint x: 240, startPoint y: 87, endPoint x: 257, endPoint y: 86, distance: 17.7
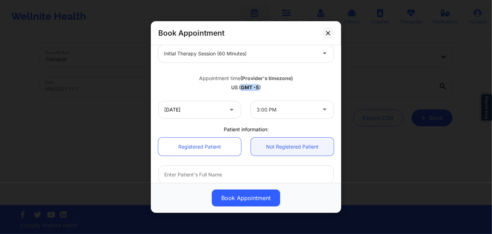
click at [257, 86] on div "US (GMT -5)" at bounding box center [246, 87] width 176 height 7
copy div "GMT -5"
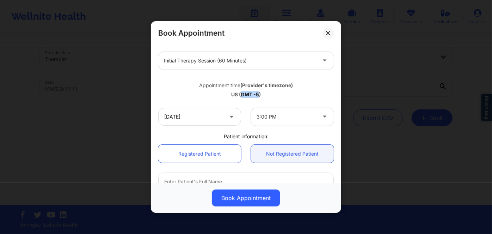
scroll to position [68, 0]
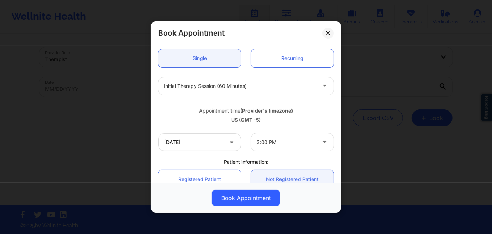
click at [282, 117] on div "US (GMT -5)" at bounding box center [246, 119] width 176 height 7
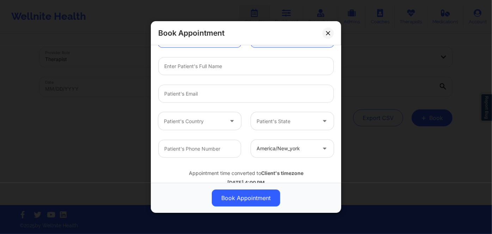
scroll to position [228, 0]
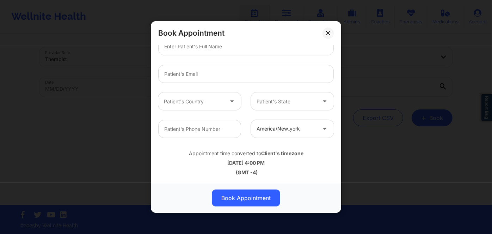
click at [282, 156] on b "Client's timezone" at bounding box center [282, 153] width 42 height 6
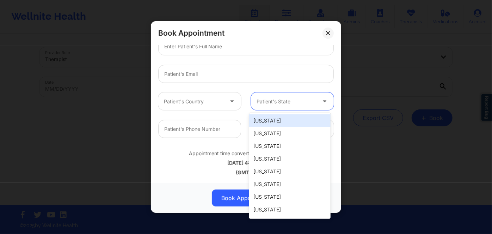
click at [274, 103] on div at bounding box center [287, 101] width 60 height 8
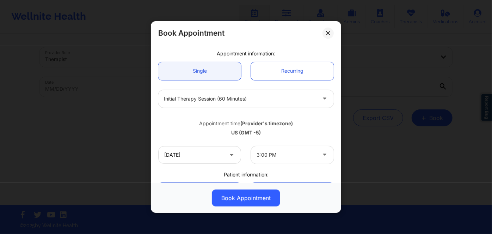
scroll to position [64, 0]
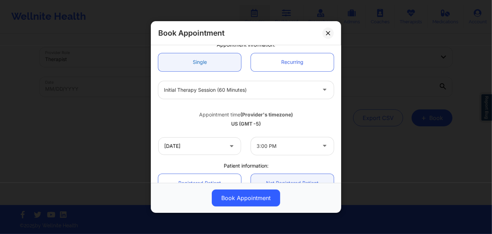
click at [215, 63] on link "Single" at bounding box center [199, 62] width 83 height 18
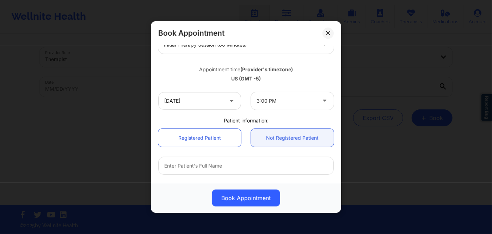
scroll to position [128, 0]
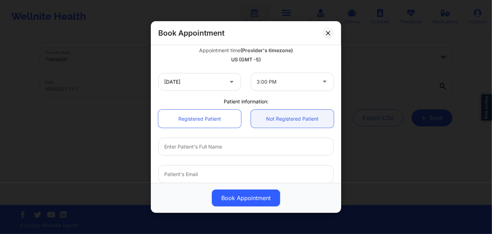
drag, startPoint x: 322, startPoint y: 11, endPoint x: 310, endPoint y: 98, distance: 87.7
drag, startPoint x: 310, startPoint y: 98, endPoint x: 283, endPoint y: 65, distance: 42.4
drag, startPoint x: 283, startPoint y: 65, endPoint x: 194, endPoint y: 59, distance: 89.8
click at [194, 59] on div "US (GMT -5)" at bounding box center [246, 59] width 176 height 7
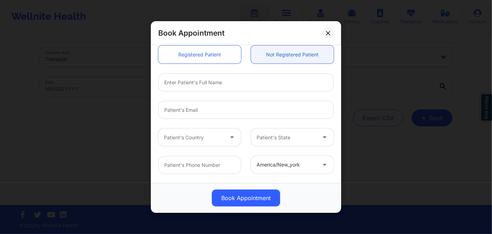
drag, startPoint x: 280, startPoint y: 54, endPoint x: 277, endPoint y: 61, distance: 8.4
click at [280, 54] on link "Not Registered Patient" at bounding box center [292, 54] width 83 height 18
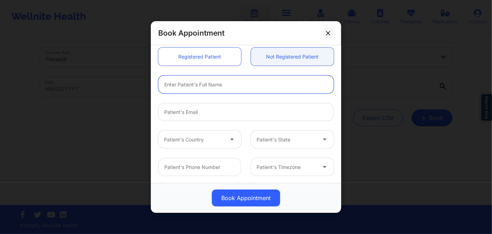
drag, startPoint x: 250, startPoint y: 84, endPoint x: 244, endPoint y: 51, distance: 33.6
click at [250, 84] on input "text" at bounding box center [246, 84] width 176 height 18
click at [207, 92] on input "text" at bounding box center [246, 84] width 176 height 18
paste input "ANDREA"
paste input "GASC"
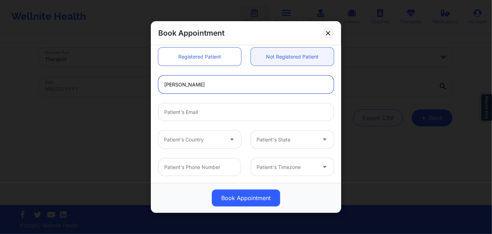
type input "ANDREA GASC"
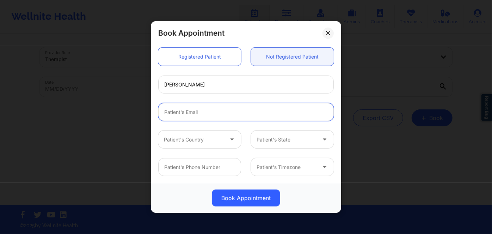
drag, startPoint x: 211, startPoint y: 114, endPoint x: 223, endPoint y: 84, distance: 32.4
click at [211, 114] on input "email" at bounding box center [246, 112] width 176 height 18
click at [240, 112] on input "email" at bounding box center [246, 112] width 176 height 18
paste input "[EMAIL_ADDRESS][PERSON_NAME][DOMAIN_NAME]"
type input "[EMAIL_ADDRESS][PERSON_NAME][DOMAIN_NAME]"
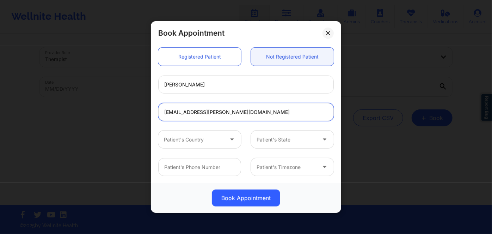
drag, startPoint x: 244, startPoint y: 112, endPoint x: 124, endPoint y: 116, distance: 119.6
click at [124, 116] on div "Book Appointment United States Florida Lawanda Martin Appointment information: …" at bounding box center [246, 117] width 492 height 234
paste input "[EMAIL_ADDRESS][PERSON_NAME][DOMAIN_NAME]"
type input "[EMAIL_ADDRESS][PERSON_NAME][DOMAIN_NAME]"
paste input "[EMAIL_ADDRESS][PERSON_NAME][DOMAIN_NAME]"
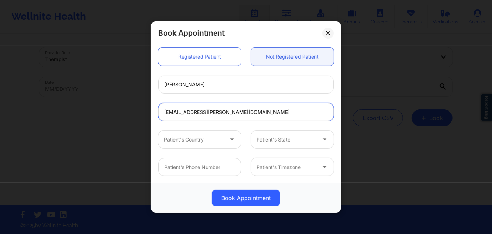
type input "[EMAIL_ADDRESS][PERSON_NAME][DOMAIN_NAME]"
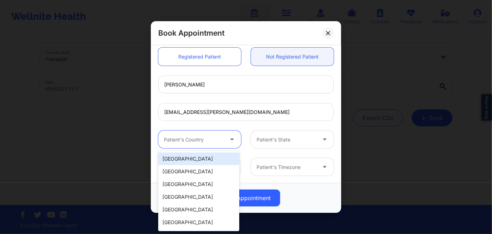
click at [191, 136] on div at bounding box center [194, 139] width 60 height 8
drag, startPoint x: 196, startPoint y: 161, endPoint x: 214, endPoint y: 157, distance: 18.5
click at [197, 161] on div "[GEOGRAPHIC_DATA]" at bounding box center [198, 158] width 81 height 13
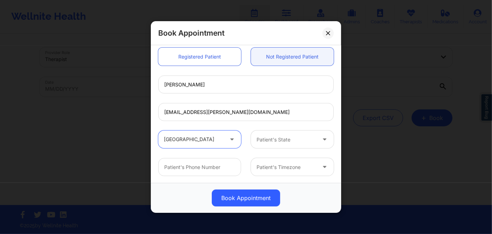
click at [295, 142] on div at bounding box center [287, 139] width 60 height 8
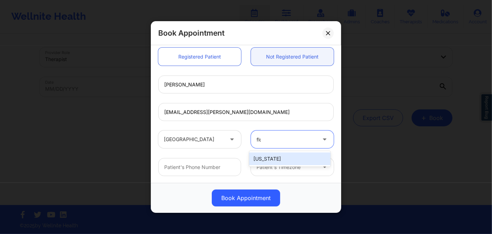
type input "flor"
click at [280, 155] on div "[US_STATE]" at bounding box center [289, 158] width 81 height 13
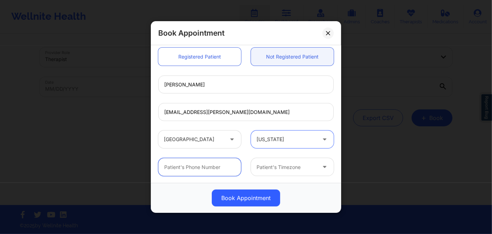
drag, startPoint x: 195, startPoint y: 161, endPoint x: 195, endPoint y: 145, distance: 16.2
click at [195, 161] on input "text" at bounding box center [199, 167] width 83 height 18
paste input "(415) 465-4331"
type input "(415) 465-4331"
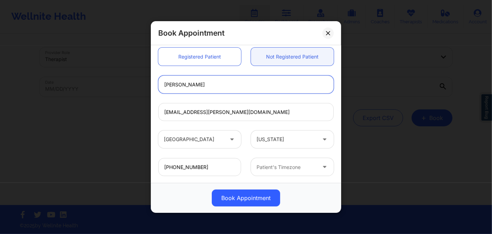
click at [294, 85] on input "ANDREA GASC" at bounding box center [246, 84] width 176 height 18
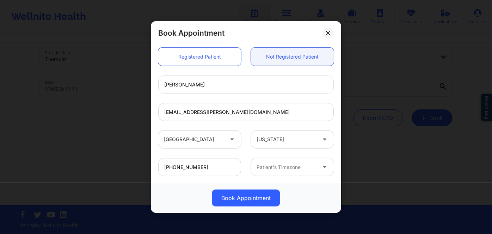
click at [265, 161] on div "Patient's Timezone" at bounding box center [284, 167] width 66 height 18
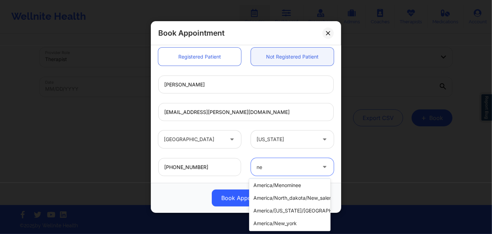
scroll to position [0, 0]
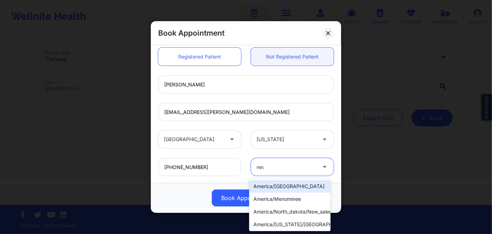
type input "new"
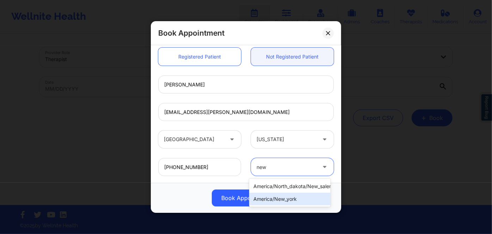
click at [307, 196] on div "america/new_york" at bounding box center [289, 199] width 81 height 13
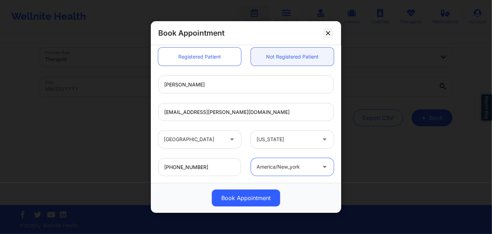
click at [280, 95] on div "ANDREA GASC" at bounding box center [245, 85] width 185 height 28
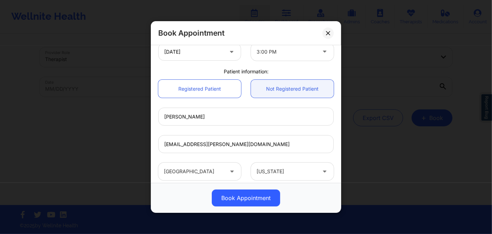
scroll to position [228, 0]
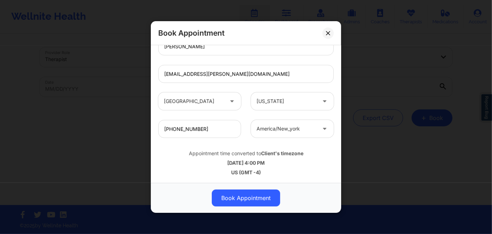
click at [289, 163] on div "10/08/2025 4:00 PM" at bounding box center [246, 162] width 176 height 7
click at [278, 161] on div "10/08/2025 4:00 PM" at bounding box center [246, 162] width 176 height 7
click at [330, 32] on icon at bounding box center [328, 33] width 4 height 4
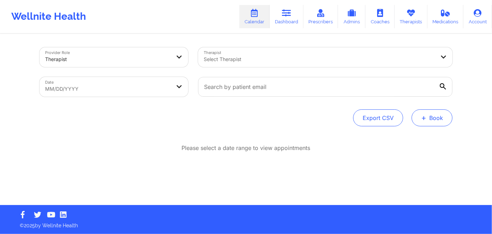
click at [436, 118] on button "+ Book" at bounding box center [432, 117] width 41 height 17
click at [421, 138] on button "Therapy Session" at bounding box center [421, 140] width 54 height 12
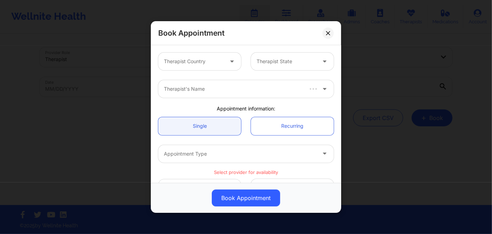
click at [212, 61] on div at bounding box center [194, 61] width 60 height 8
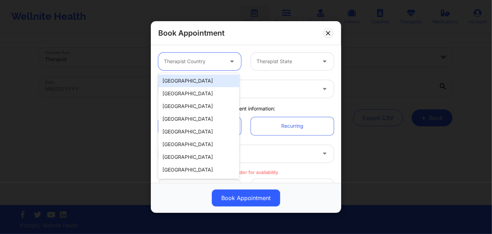
drag, startPoint x: 210, startPoint y: 85, endPoint x: 228, endPoint y: 77, distance: 19.8
click at [211, 84] on div "[GEOGRAPHIC_DATA]" at bounding box center [198, 80] width 81 height 13
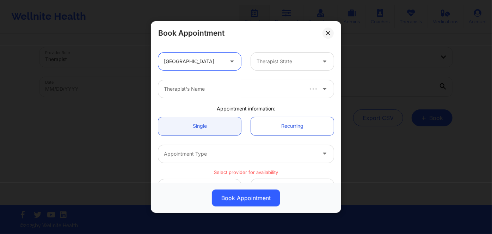
click at [272, 62] on div at bounding box center [287, 61] width 60 height 8
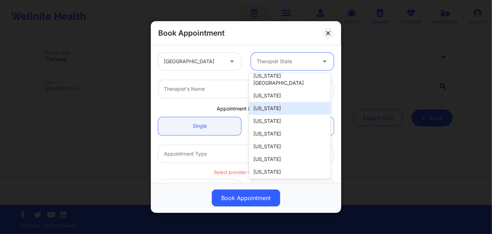
scroll to position [96, 0]
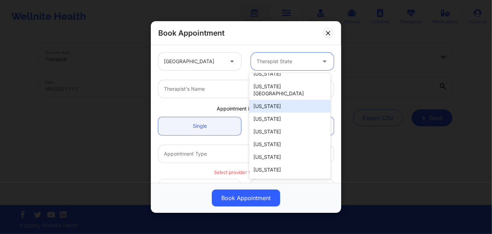
click at [286, 103] on div "[US_STATE]" at bounding box center [289, 106] width 81 height 13
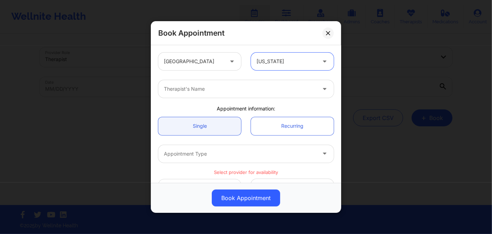
click at [272, 98] on div "Therapist's Name" at bounding box center [245, 89] width 185 height 28
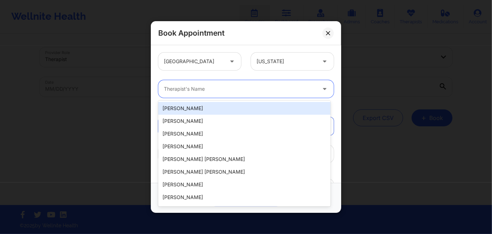
click at [274, 94] on div "Therapist's Name" at bounding box center [237, 89] width 159 height 18
paste input "KATE JARAMILLO"
type input "KATE JARAMILLO"
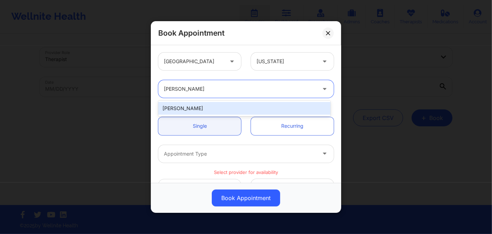
click at [208, 106] on div "Kate Jaramillo" at bounding box center [244, 108] width 172 height 13
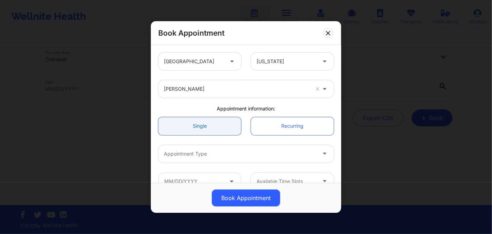
click at [203, 121] on link "Single" at bounding box center [199, 126] width 83 height 18
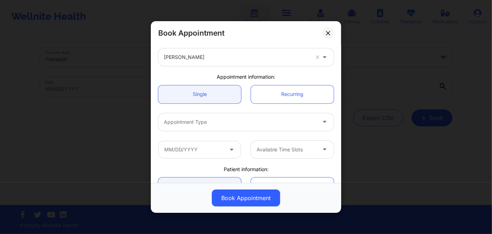
scroll to position [64, 0]
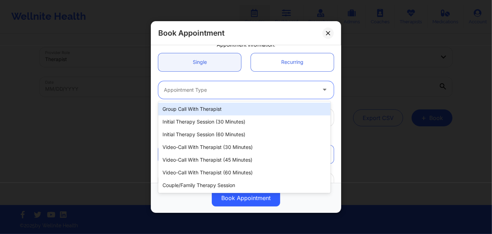
click at [234, 90] on div at bounding box center [240, 90] width 152 height 8
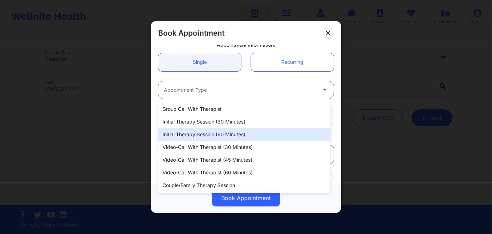
click at [234, 132] on div "Initial Therapy Session (60 minutes)" at bounding box center [244, 134] width 172 height 13
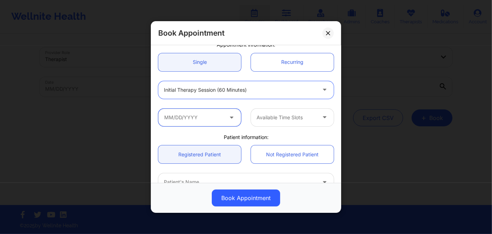
click at [217, 121] on input "text" at bounding box center [199, 117] width 83 height 18
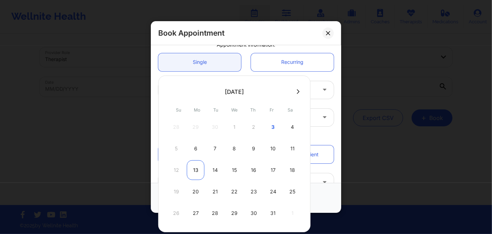
click at [193, 170] on div "13" at bounding box center [196, 170] width 18 height 20
type input "10/13/2025"
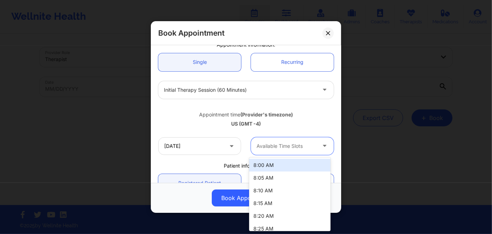
click at [267, 146] on div at bounding box center [287, 146] width 60 height 8
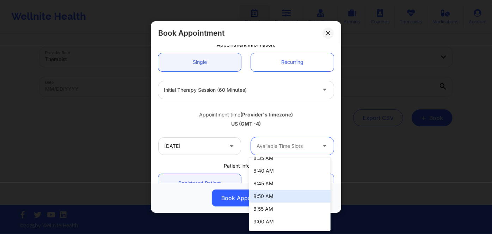
scroll to position [128, 0]
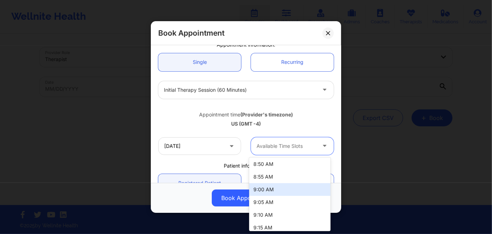
click at [274, 190] on div "9:00 AM" at bounding box center [289, 189] width 81 height 13
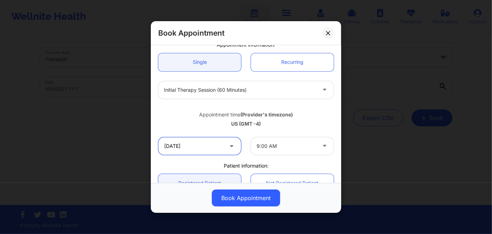
click at [217, 145] on input "10/13/2025" at bounding box center [199, 146] width 83 height 18
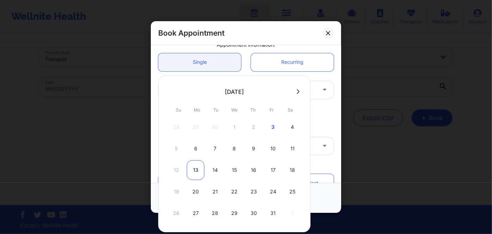
click at [197, 170] on div "13" at bounding box center [196, 170] width 18 height 20
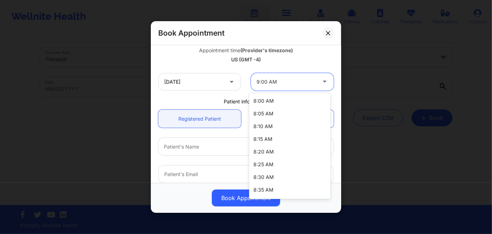
click at [286, 81] on div at bounding box center [287, 82] width 60 height 8
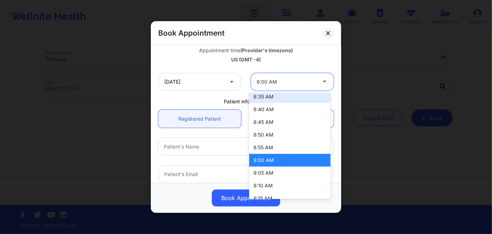
scroll to position [96, 0]
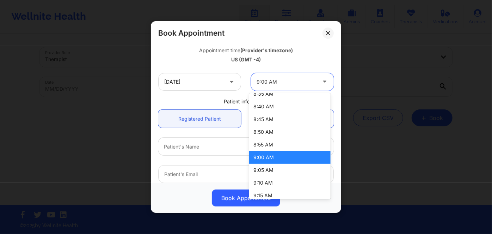
click at [280, 158] on div "9:00 AM" at bounding box center [289, 157] width 81 height 13
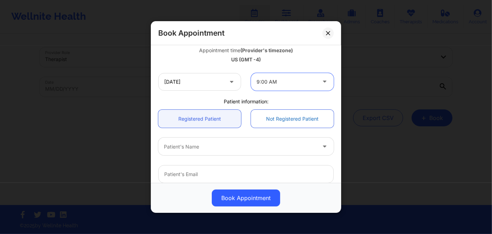
click at [284, 121] on link "Not Registered Patient" at bounding box center [292, 119] width 83 height 18
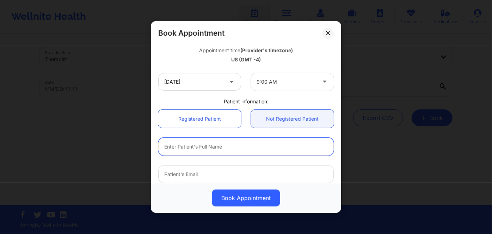
drag, startPoint x: 264, startPoint y: 146, endPoint x: 263, endPoint y: 137, distance: 8.9
click at [264, 146] on input "text" at bounding box center [246, 147] width 176 height 18
paste input "YOLANDA"
paste input "ROBINSON-WHITE"
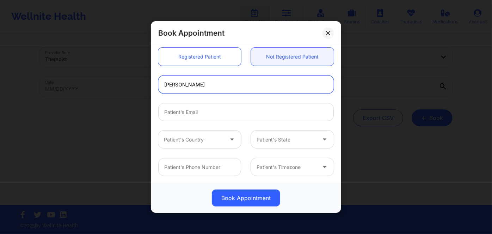
type input "YOLANDA ROBINSON-WHITE"
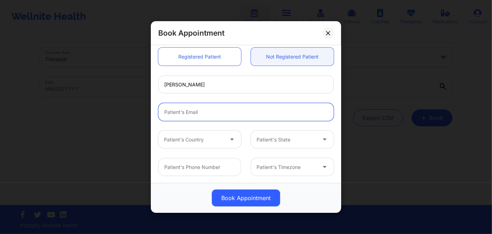
click at [287, 120] on input "email" at bounding box center [246, 112] width 176 height 18
paste input "[EMAIL_ADDRESS][DOMAIN_NAME]"
type input "[EMAIL_ADDRESS][DOMAIN_NAME]"
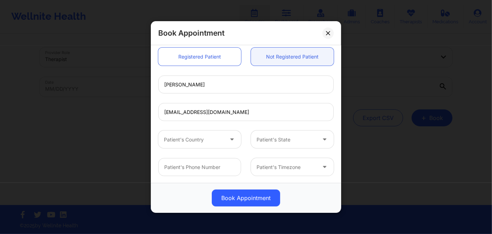
click at [216, 135] on div at bounding box center [194, 139] width 60 height 8
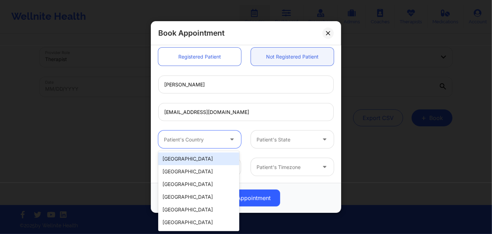
click at [208, 154] on div "[GEOGRAPHIC_DATA]" at bounding box center [198, 158] width 81 height 13
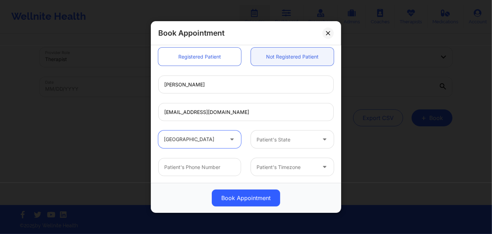
click at [267, 132] on div "Patient's State" at bounding box center [284, 139] width 66 height 18
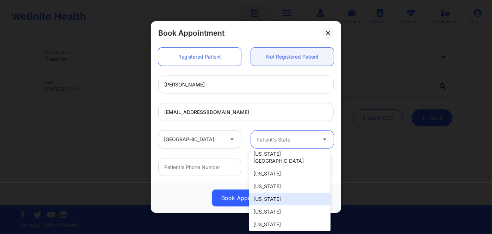
scroll to position [96, 0]
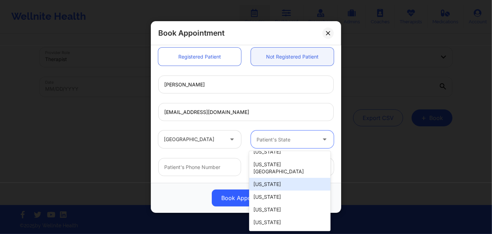
drag, startPoint x: 281, startPoint y: 175, endPoint x: 277, endPoint y: 164, distance: 12.3
click at [281, 178] on div "[US_STATE]" at bounding box center [289, 184] width 81 height 13
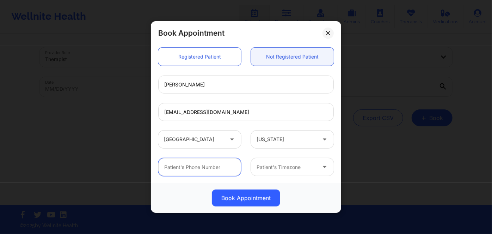
click at [194, 164] on input "text" at bounding box center [199, 167] width 83 height 18
paste input "(954) 461-4663"
type input "(954) 461-4663"
click at [280, 169] on div at bounding box center [287, 167] width 60 height 8
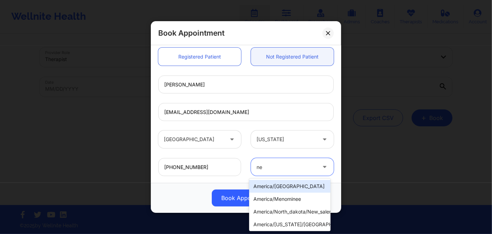
type input "new"
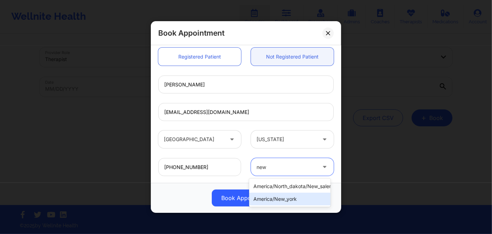
click at [286, 195] on div "america/new_york" at bounding box center [289, 199] width 81 height 13
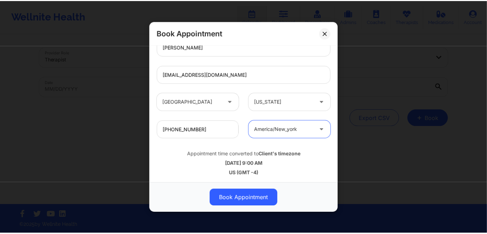
scroll to position [228, 0]
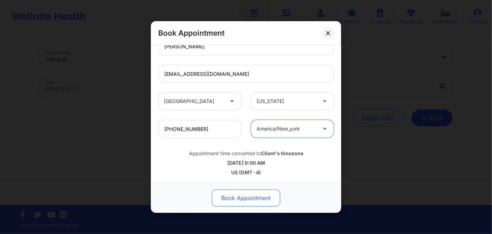
click at [258, 194] on button "Book Appointment" at bounding box center [246, 197] width 68 height 17
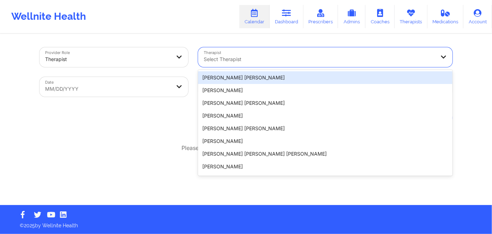
click at [220, 54] on div "Select Therapist" at bounding box center [317, 57] width 238 height 20
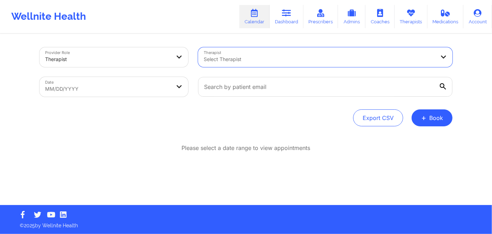
paste input "KATE JARAMILLO"
type input "KATE JARAMILLO"
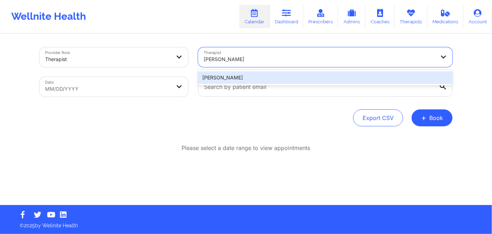
click at [275, 77] on div "Kate Jaramillo" at bounding box center [325, 77] width 255 height 13
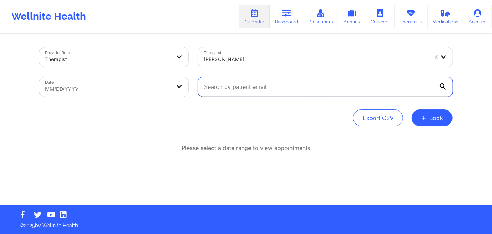
click at [269, 86] on input "text" at bounding box center [325, 87] width 255 height 20
paste input "[EMAIL_ADDRESS][DOMAIN_NAME]"
type input "[EMAIL_ADDRESS][DOMAIN_NAME]"
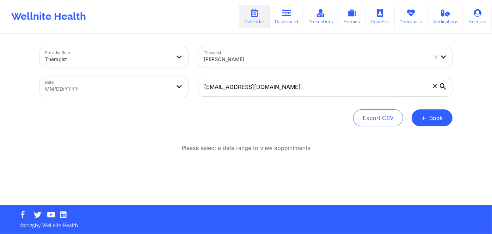
click at [140, 87] on body "Wellnite Health Calendar Dashboard Prescribers Admins Coaches Therapists Medica…" at bounding box center [246, 117] width 492 height 234
select select "2025-8"
select select "2025-9"
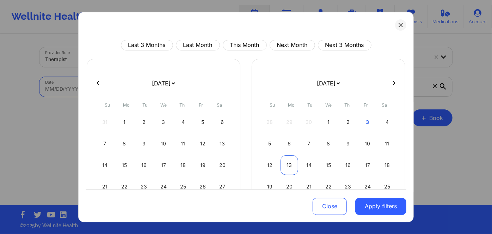
click at [288, 163] on div "13" at bounding box center [290, 165] width 18 height 20
select select "2025-9"
select select "2025-10"
select select "2025-9"
select select "2025-10"
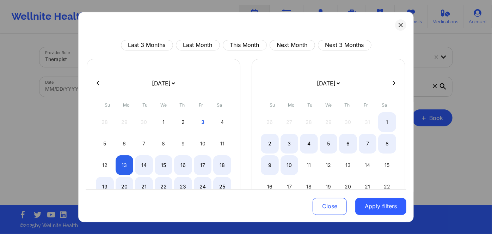
select select "2025-9"
select select "2025-10"
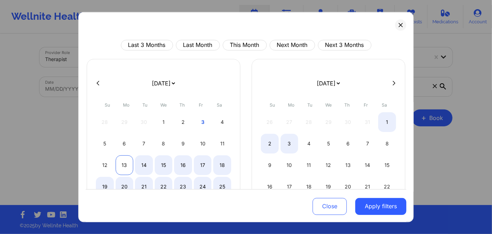
select select "2025-9"
select select "2025-10"
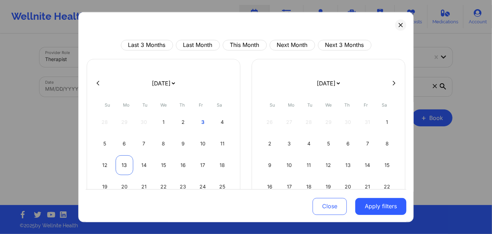
click at [126, 165] on div "13" at bounding box center [125, 165] width 18 height 20
select select "2025-9"
select select "2025-10"
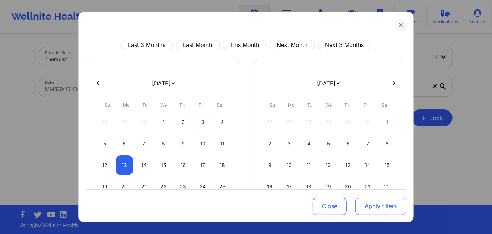
click at [371, 205] on button "Apply filters" at bounding box center [380, 206] width 51 height 17
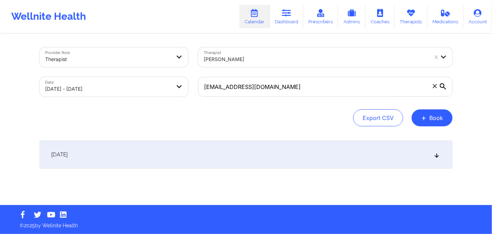
click at [68, 155] on span "October 13, 2025" at bounding box center [59, 154] width 17 height 7
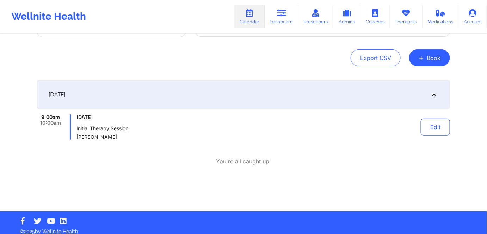
scroll to position [66, 0]
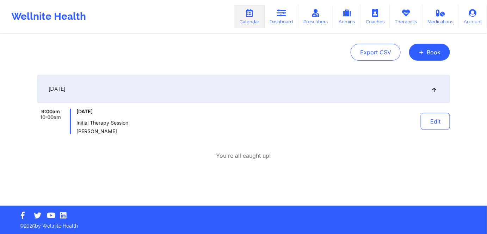
click at [366, 166] on div "October 13, 2025 9:00am 10:00am Monday, October 13, 2025 Initial Therapy Sessio…" at bounding box center [243, 126] width 413 height 103
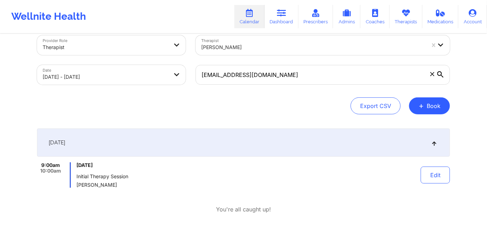
scroll to position [0, 0]
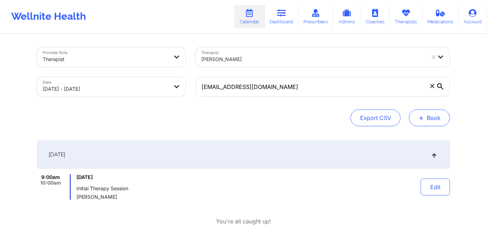
click at [440, 122] on button "+ Book" at bounding box center [429, 117] width 41 height 17
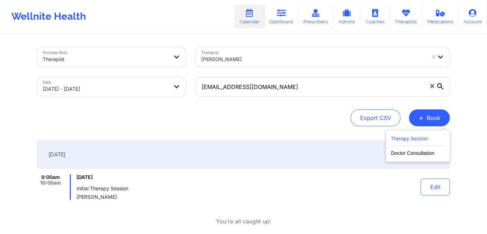
click at [413, 139] on button "Therapy Session" at bounding box center [418, 140] width 54 height 12
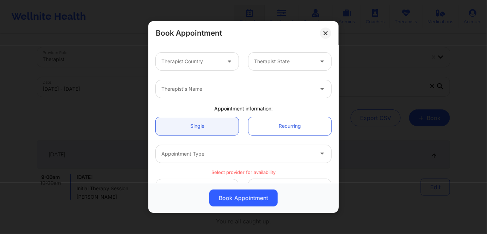
click at [210, 50] on div "Therapist Country Therapist State" at bounding box center [243, 62] width 185 height 28
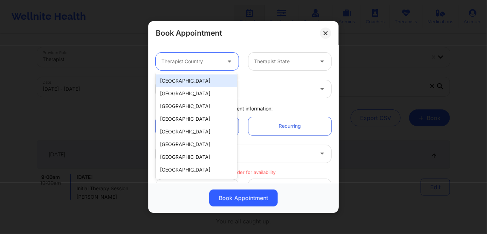
click at [210, 58] on div at bounding box center [191, 61] width 60 height 8
drag, startPoint x: 212, startPoint y: 82, endPoint x: 276, endPoint y: 59, distance: 67.9
click at [212, 82] on div "[GEOGRAPHIC_DATA]" at bounding box center [196, 80] width 81 height 13
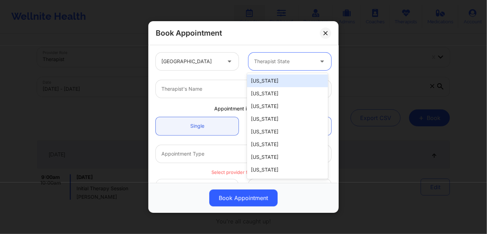
click at [281, 59] on div at bounding box center [284, 61] width 60 height 8
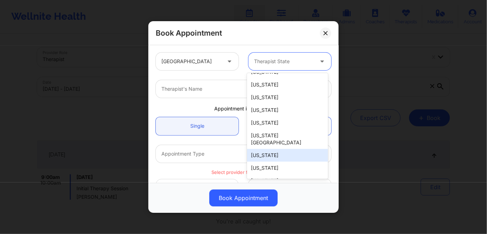
scroll to position [96, 0]
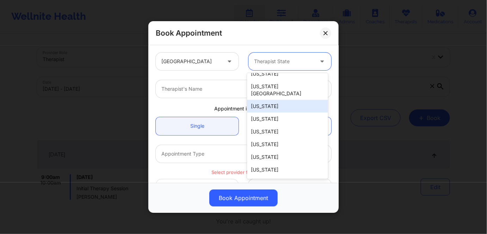
click at [289, 100] on div "[US_STATE]" at bounding box center [287, 106] width 81 height 13
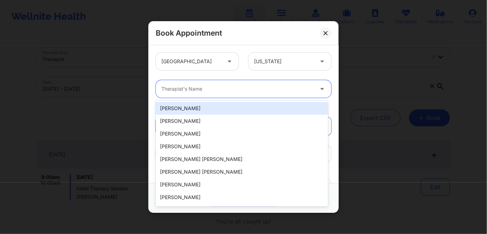
click at [222, 84] on div "Therapist's Name" at bounding box center [235, 89] width 159 height 18
paste input "LAWANDA MARTIN"
type input "LAWANDA MARTIN"
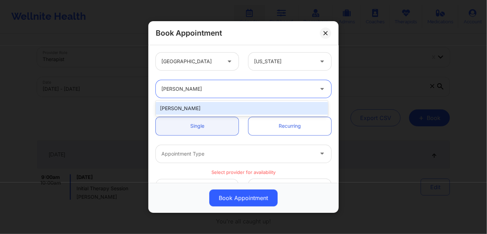
click at [195, 104] on div "[PERSON_NAME]" at bounding box center [242, 108] width 172 height 13
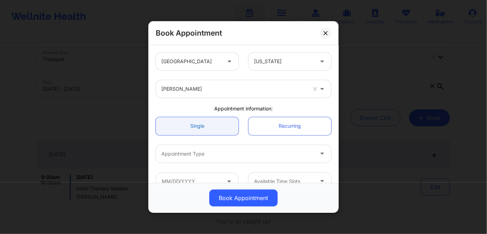
click at [201, 124] on link "Single" at bounding box center [197, 126] width 83 height 18
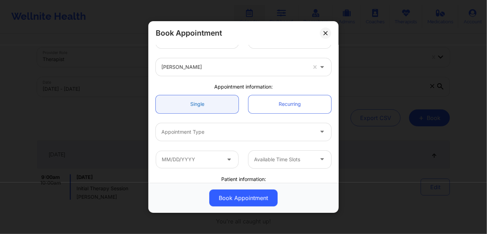
scroll to position [32, 0]
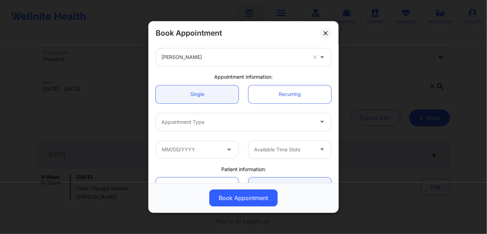
click at [232, 119] on div at bounding box center [237, 122] width 152 height 8
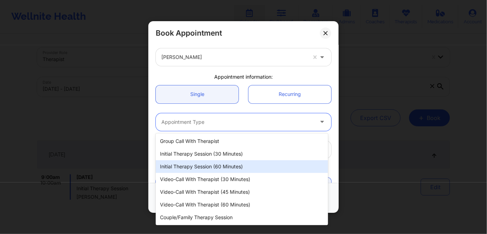
click at [223, 167] on div "Initial Therapy Session (60 minutes)" at bounding box center [242, 166] width 172 height 13
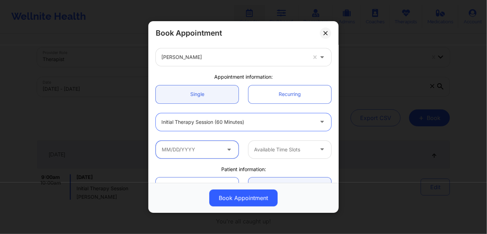
click at [215, 151] on input "text" at bounding box center [197, 149] width 83 height 18
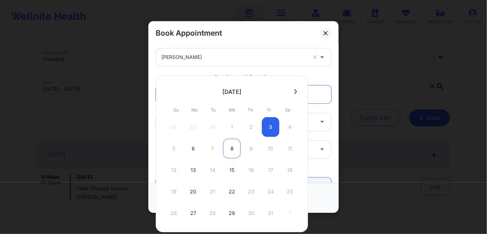
click at [228, 147] on div "8" at bounding box center [232, 149] width 18 height 20
type input "10/08/2025"
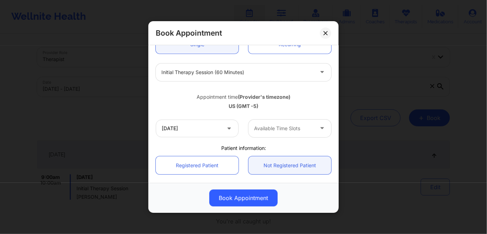
scroll to position [96, 0]
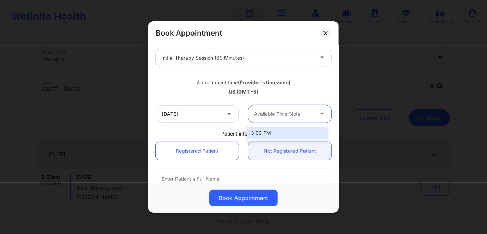
click at [264, 114] on div at bounding box center [284, 114] width 60 height 8
click at [273, 132] on div "3:00 PM" at bounding box center [287, 133] width 81 height 13
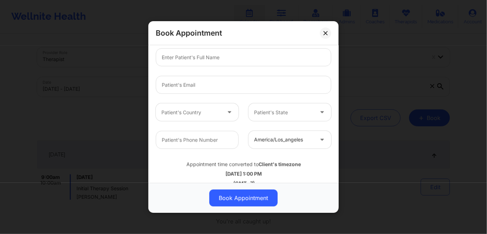
scroll to position [228, 0]
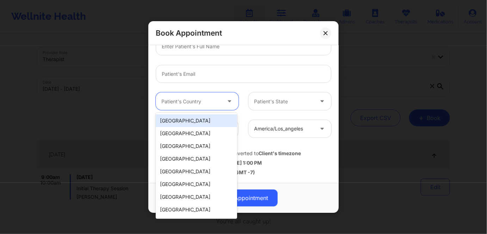
click at [213, 104] on div at bounding box center [191, 101] width 60 height 8
click at [204, 122] on div "[GEOGRAPHIC_DATA]" at bounding box center [196, 120] width 81 height 13
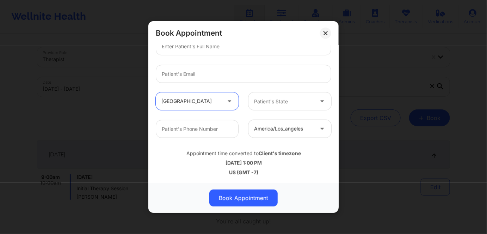
click at [277, 99] on div at bounding box center [284, 101] width 60 height 8
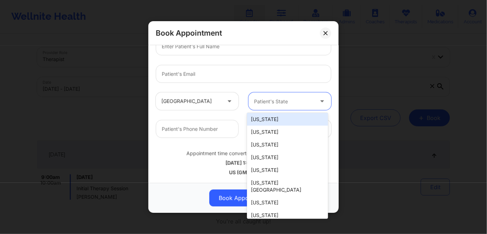
scroll to position [96, 0]
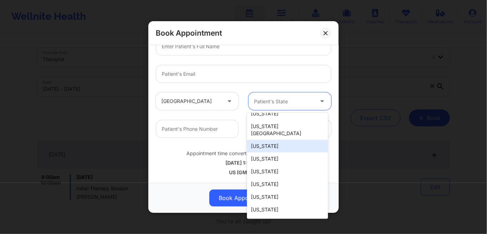
click at [287, 140] on div "[US_STATE]" at bounding box center [287, 146] width 81 height 13
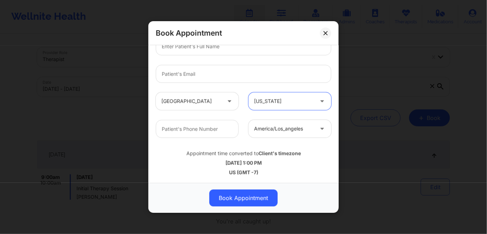
click at [267, 128] on div at bounding box center [284, 128] width 60 height 8
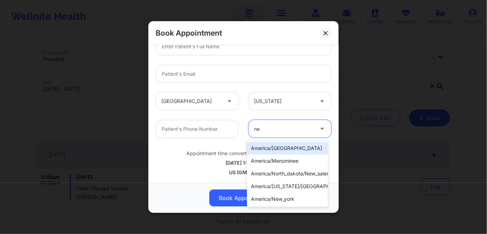
type input "new"
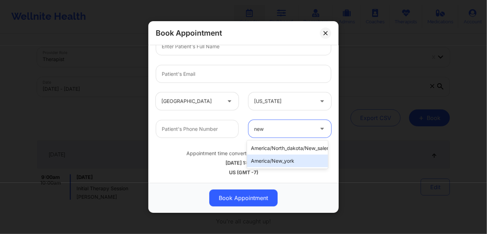
click at [285, 158] on div "america/new_york" at bounding box center [287, 160] width 81 height 13
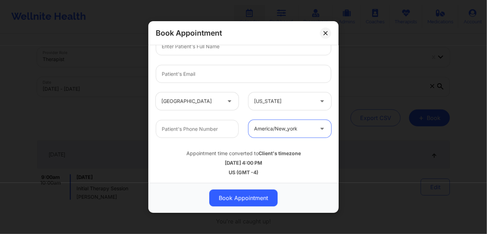
click at [291, 166] on div "Appointment time converted to Client's timezone 10/08/2025 4:00 PM US (GMT -4)" at bounding box center [243, 161] width 185 height 28
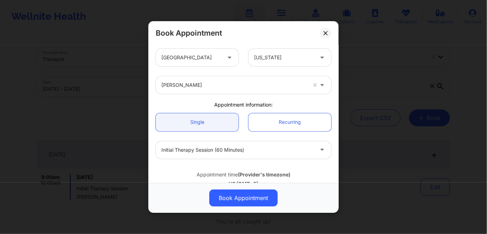
scroll to position [36, 0]
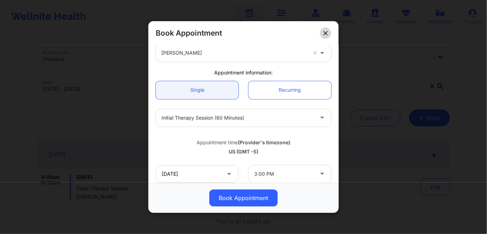
click at [322, 30] on button at bounding box center [325, 32] width 11 height 11
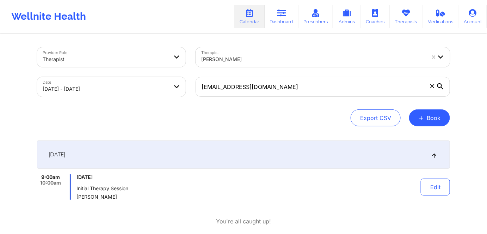
click at [278, 60] on div at bounding box center [313, 59] width 224 height 8
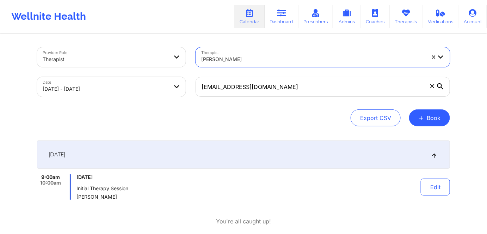
click at [267, 60] on div at bounding box center [313, 59] width 224 height 8
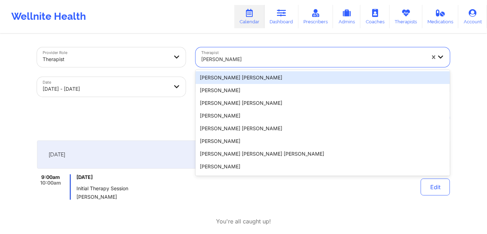
click at [437, 53] on div at bounding box center [438, 57] width 24 height 20
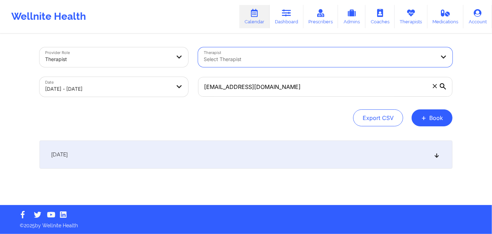
paste input "LAWANDA MARTIN"
type input "LAWANDA MARTIN"
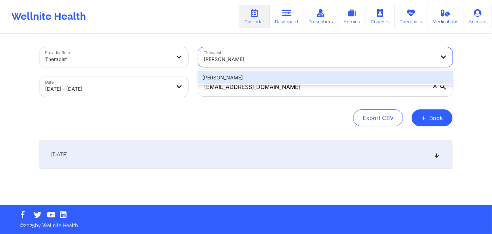
click at [309, 80] on div "[PERSON_NAME]" at bounding box center [325, 77] width 255 height 13
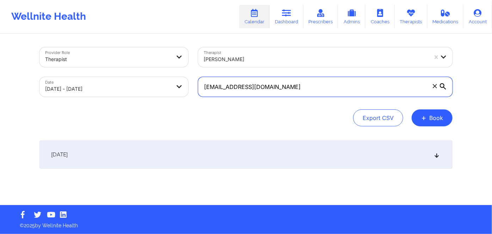
drag, startPoint x: 286, startPoint y: 90, endPoint x: 391, endPoint y: 91, distance: 104.7
click at [210, 93] on input "[EMAIL_ADDRESS][DOMAIN_NAME]" at bounding box center [325, 87] width 255 height 20
click at [435, 90] on input "[EMAIL_ADDRESS][DOMAIN_NAME]" at bounding box center [325, 87] width 255 height 20
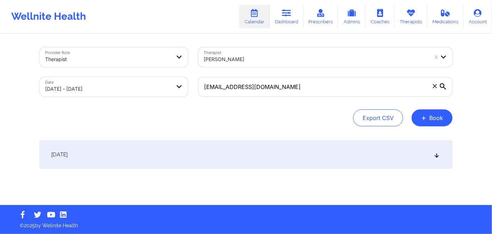
click at [434, 86] on icon at bounding box center [435, 86] width 4 height 4
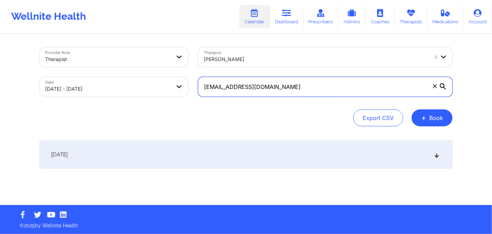
click at [434, 86] on input "[EMAIL_ADDRESS][DOMAIN_NAME]" at bounding box center [325, 87] width 255 height 20
paste input "[EMAIL_ADDRESS][PERSON_NAME][DOMAIN_NAME]"
type input "[EMAIL_ADDRESS][PERSON_NAME][DOMAIN_NAME]"
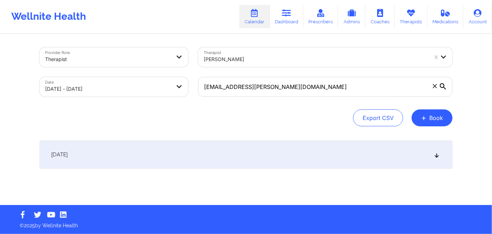
select select "2025-9"
select select "2025-10"
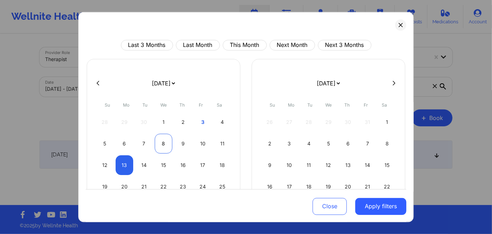
click at [158, 141] on div "8" at bounding box center [164, 143] width 18 height 20
select select "2025-9"
select select "2025-10"
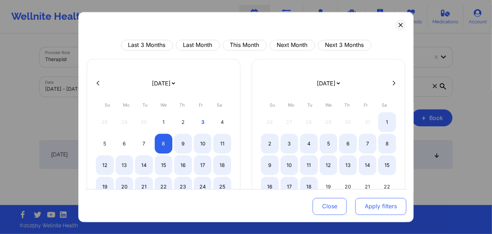
click at [369, 209] on button "Apply filters" at bounding box center [380, 206] width 51 height 17
click at [371, 205] on button "Apply filters" at bounding box center [380, 206] width 51 height 17
click at [362, 207] on button "Apply filters" at bounding box center [380, 206] width 51 height 17
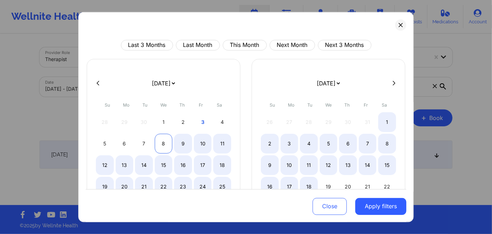
select select "2025-9"
select select "2025-10"
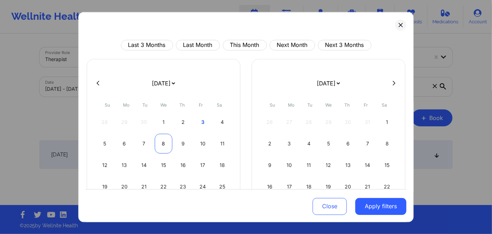
select select "2025-9"
select select "2025-10"
select select "2025-9"
select select "2025-10"
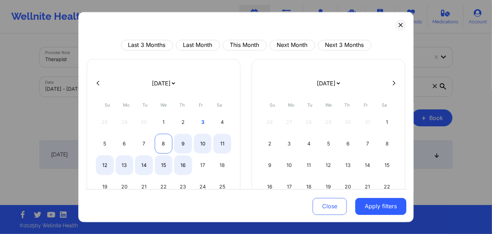
select select "2025-9"
select select "2025-10"
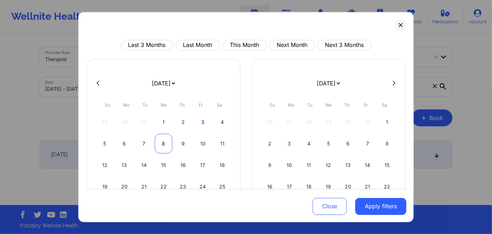
click at [163, 141] on div "8" at bounding box center [164, 143] width 18 height 20
select select "2025-9"
select select "2025-10"
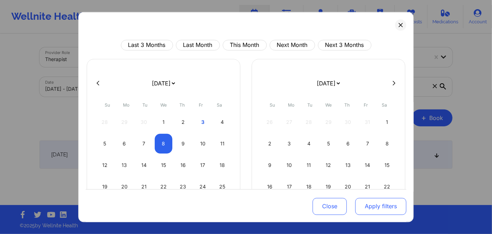
click at [374, 210] on button "Apply filters" at bounding box center [380, 206] width 51 height 17
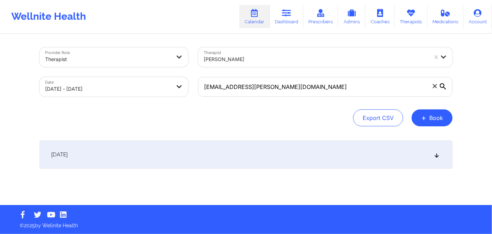
click at [123, 84] on body "Wellnite Health Calendar Dashboard Prescribers Admins Coaches Therapists Medica…" at bounding box center [246, 117] width 492 height 234
select select "2025-9"
select select "2025-10"
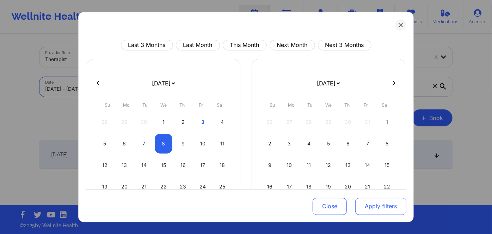
click at [384, 209] on button "Apply filters" at bounding box center [380, 206] width 51 height 17
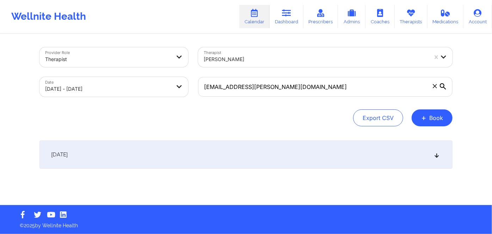
click at [68, 152] on span "October 8, 2025" at bounding box center [59, 154] width 17 height 7
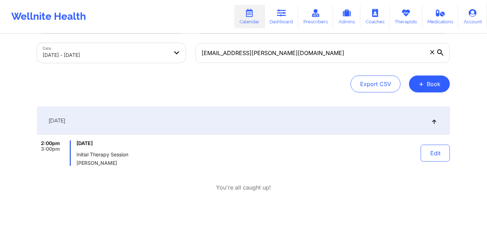
scroll to position [66, 0]
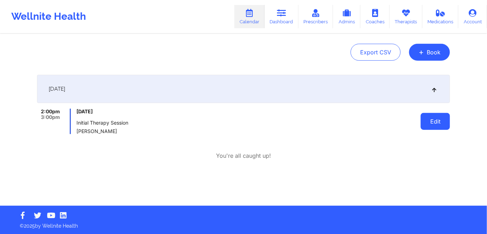
click at [432, 119] on button "Edit" at bounding box center [435, 121] width 29 height 17
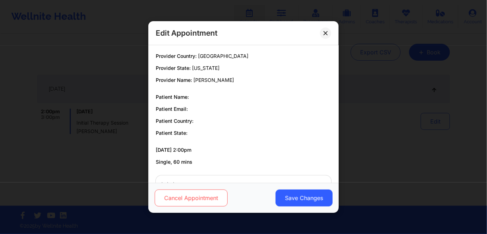
click at [200, 195] on button "Cancel Appointment" at bounding box center [191, 197] width 73 height 17
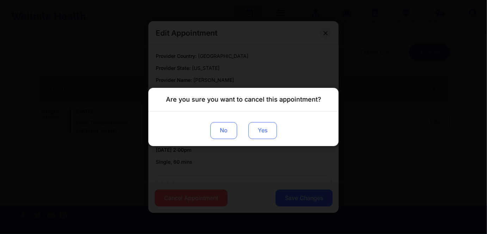
click at [264, 130] on button "Yes" at bounding box center [263, 130] width 29 height 17
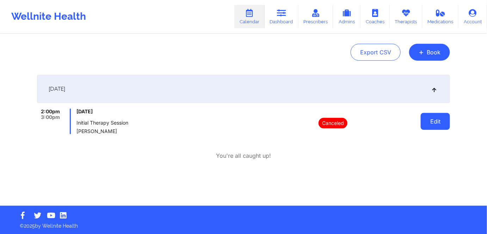
click at [444, 117] on button "Edit" at bounding box center [435, 121] width 29 height 17
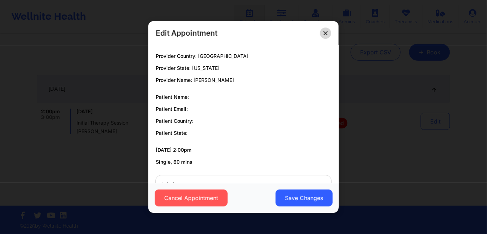
click at [327, 34] on icon at bounding box center [326, 33] width 4 height 4
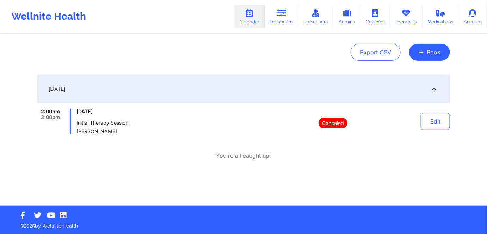
scroll to position [0, 0]
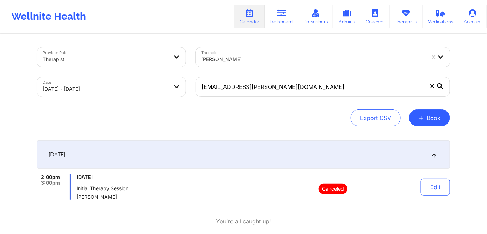
click at [446, 125] on div "Export CSV + Book" at bounding box center [243, 117] width 413 height 17
click at [437, 120] on button "+ Book" at bounding box center [429, 117] width 41 height 17
click at [401, 141] on button "Therapy Session" at bounding box center [418, 140] width 54 height 12
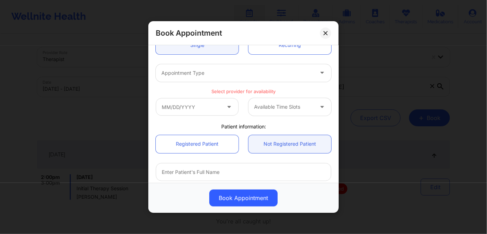
scroll to position [96, 0]
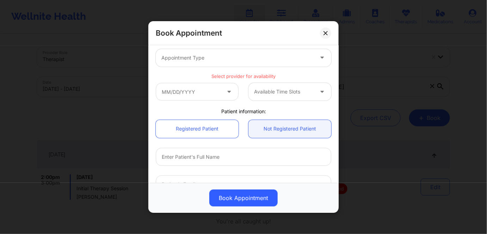
drag, startPoint x: 324, startPoint y: 33, endPoint x: 270, endPoint y: 104, distance: 88.9
click at [324, 33] on icon at bounding box center [326, 33] width 4 height 4
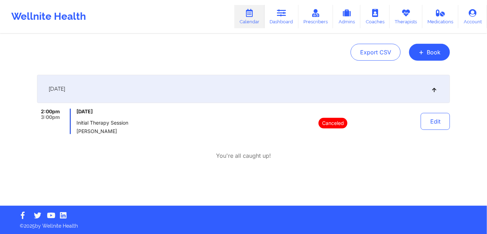
scroll to position [66, 0]
drag, startPoint x: 173, startPoint y: 47, endPoint x: 177, endPoint y: 44, distance: 5.3
click at [173, 47] on div "Export CSV + Book" at bounding box center [243, 52] width 413 height 17
click at [231, 68] on div "Provider Role Therapist Therapist Lawanda Martin Date 10/08/2025 - 10/08/2025 G…" at bounding box center [243, 87] width 423 height 237
click at [429, 120] on button "Edit" at bounding box center [435, 121] width 29 height 17
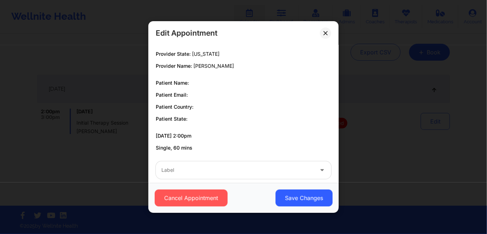
scroll to position [22, 0]
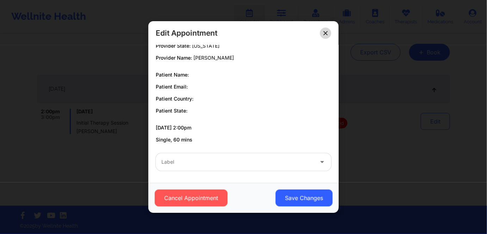
click at [325, 34] on icon at bounding box center [326, 33] width 4 height 4
